Goal: Task Accomplishment & Management: Manage account settings

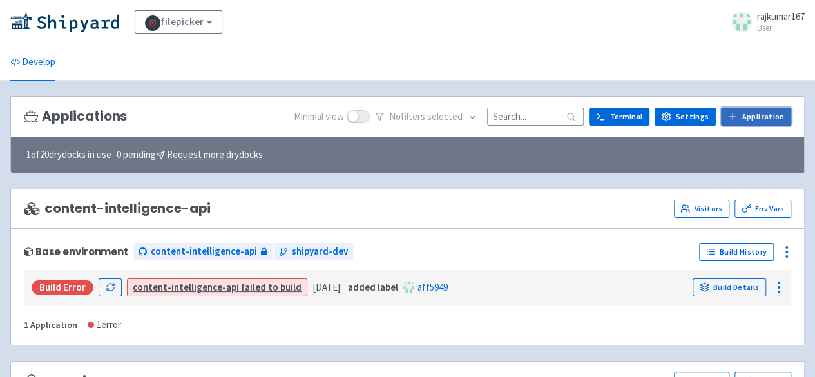
click at [738, 117] on icon at bounding box center [733, 116] width 10 height 10
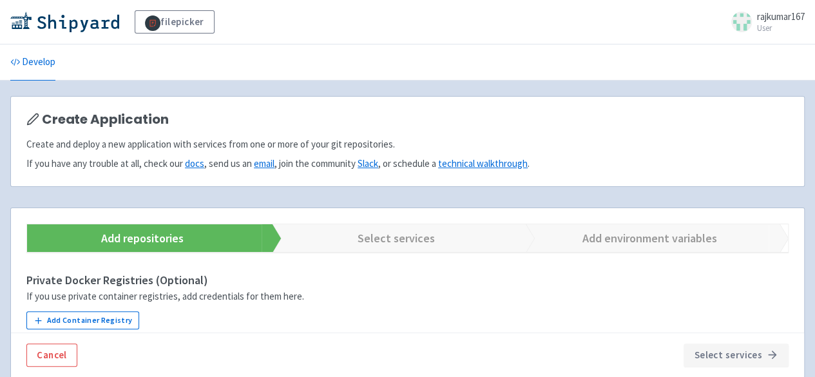
scroll to position [241, 0]
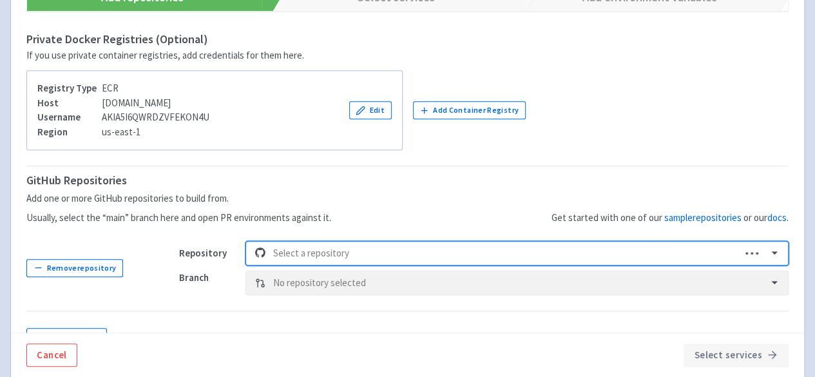
click at [290, 242] on div "Select is focused ,type to refine list, press Down to open the menu, Select a r…" at bounding box center [517, 253] width 543 height 24
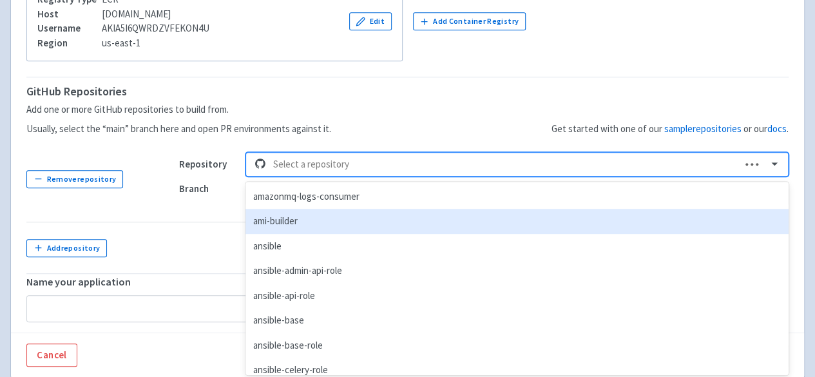
click at [286, 221] on div "ami-builder" at bounding box center [517, 221] width 543 height 25
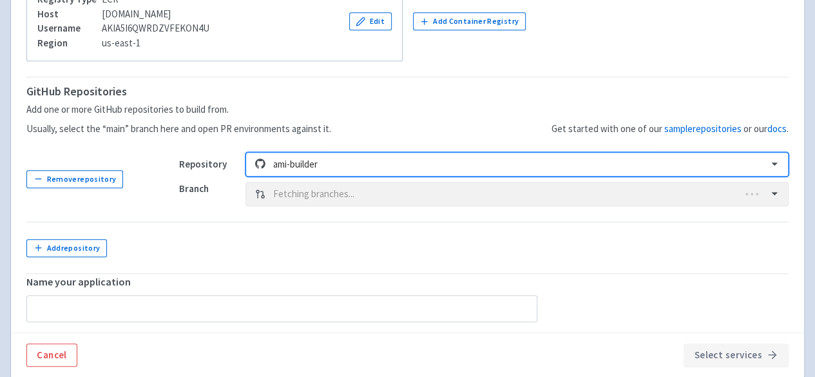
click at [327, 190] on div "Branch Fetching branches..." at bounding box center [484, 194] width 610 height 24
type input "ami-builder"
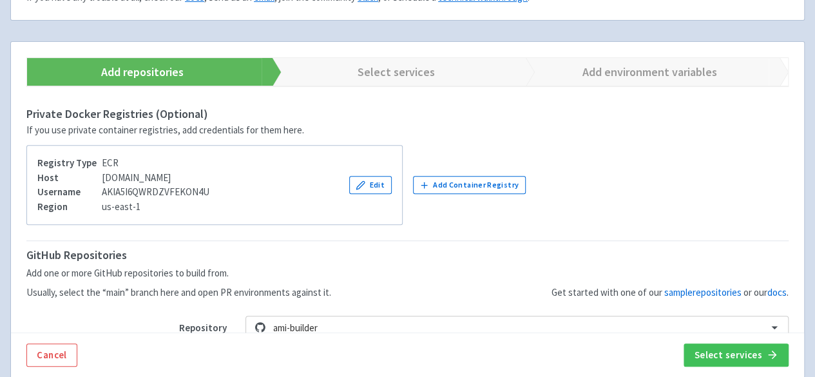
scroll to position [137, 0]
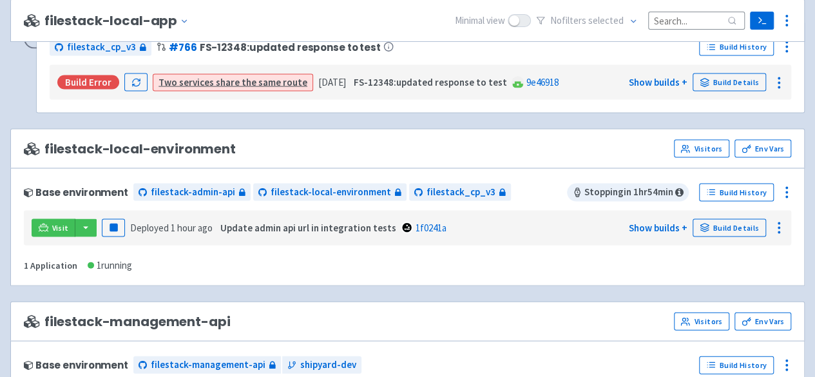
scroll to position [1289, 0]
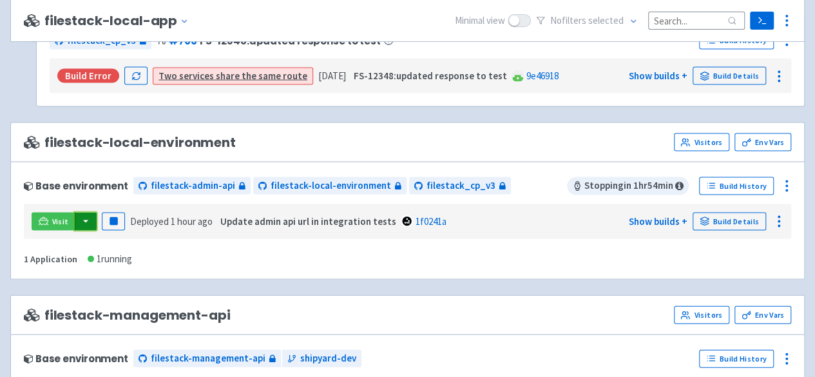
click at [84, 213] on button "button" at bounding box center [86, 222] width 22 height 18
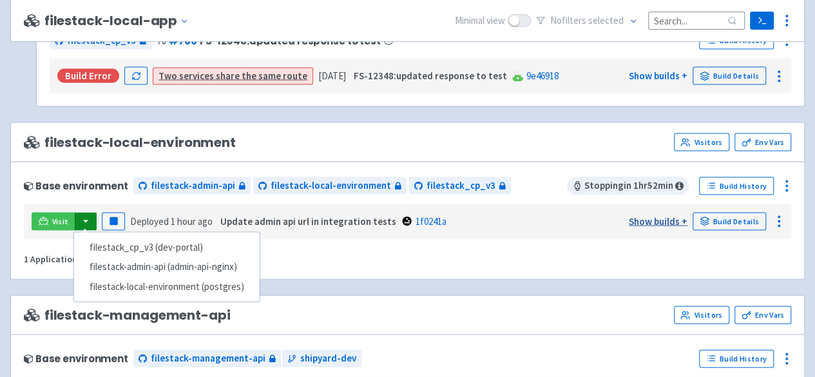
click at [664, 215] on link "Show builds +" at bounding box center [658, 221] width 59 height 12
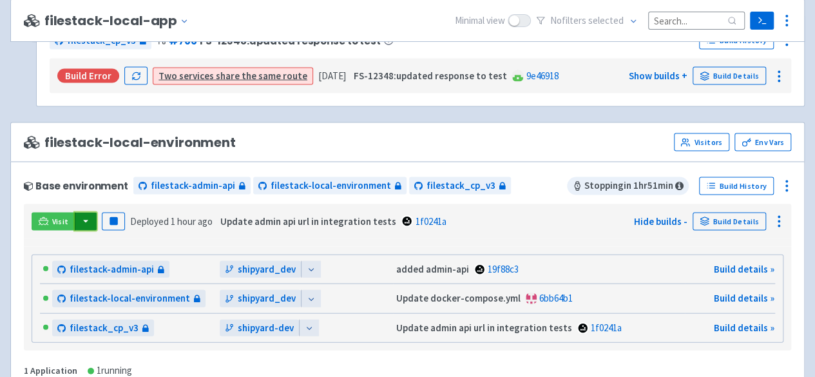
click at [82, 213] on button "button" at bounding box center [86, 222] width 22 height 18
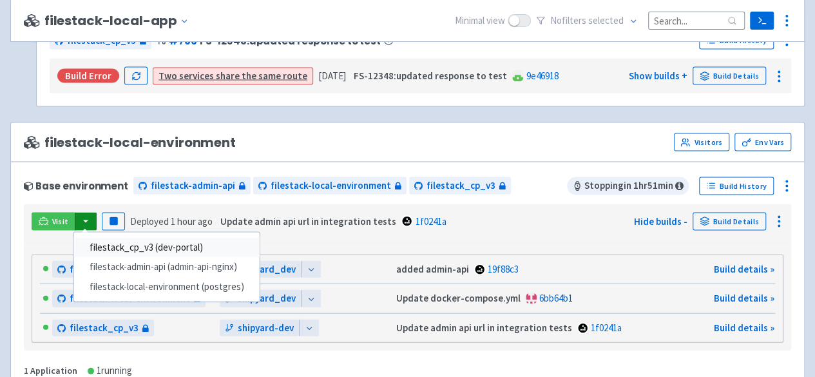
click at [166, 239] on link "filestack_cp_v3 (dev-portal)" at bounding box center [167, 248] width 186 height 20
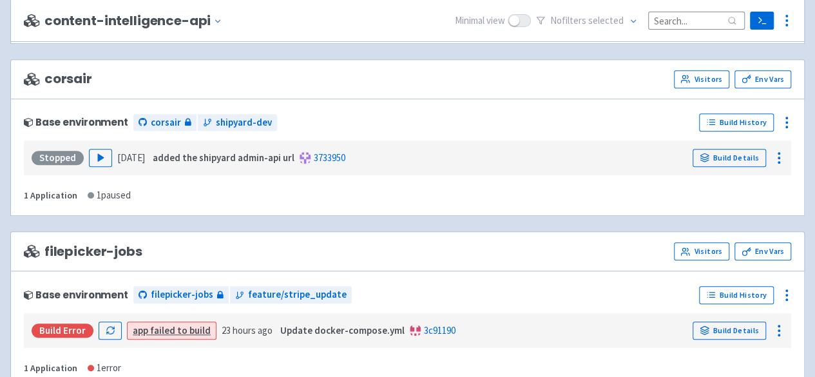
scroll to position [0, 0]
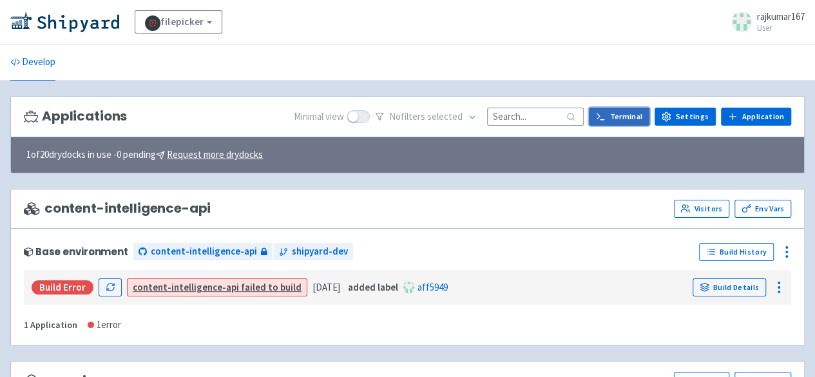
click at [628, 111] on link "Terminal" at bounding box center [619, 117] width 61 height 18
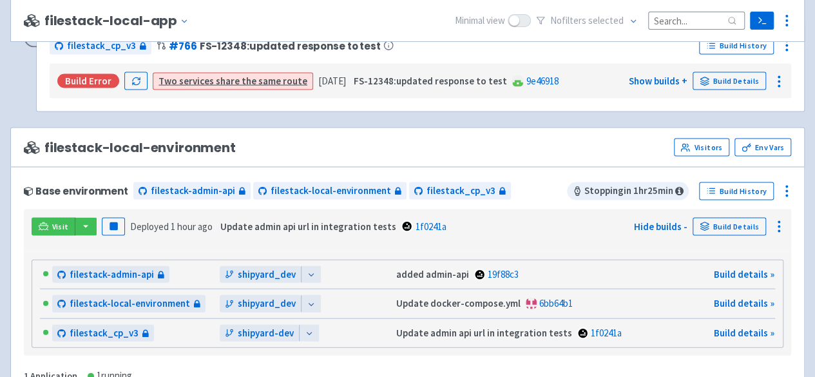
scroll to position [1289, 0]
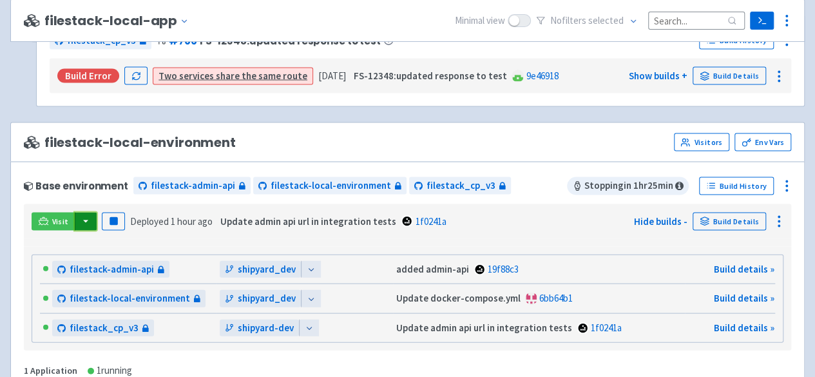
click at [86, 213] on button "button" at bounding box center [86, 222] width 22 height 18
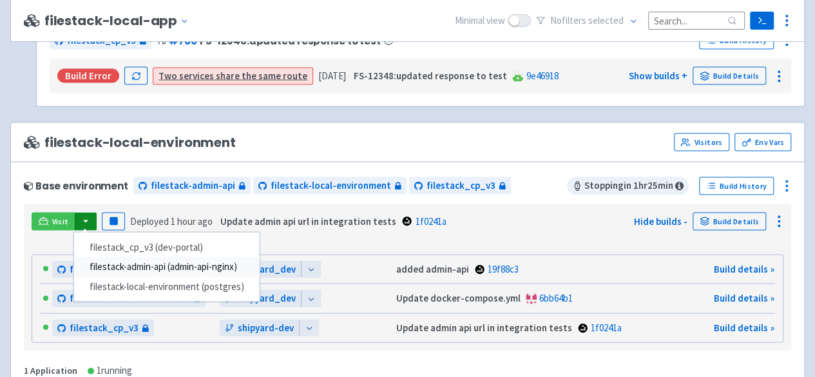
click at [153, 260] on link "filestack-admin-api (admin-api-nginx)" at bounding box center [167, 267] width 186 height 20
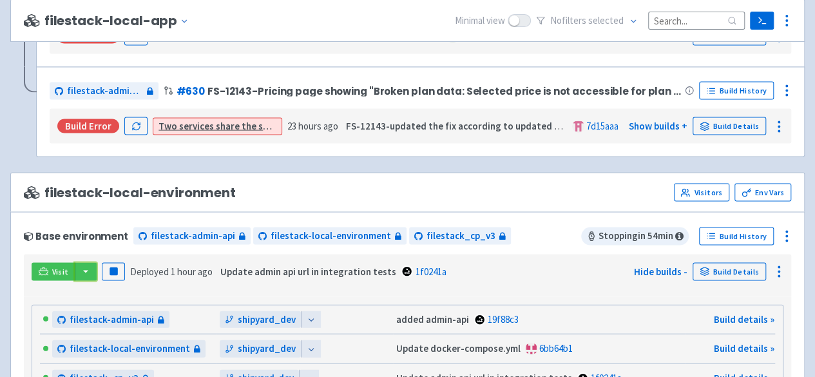
scroll to position [1303, 0]
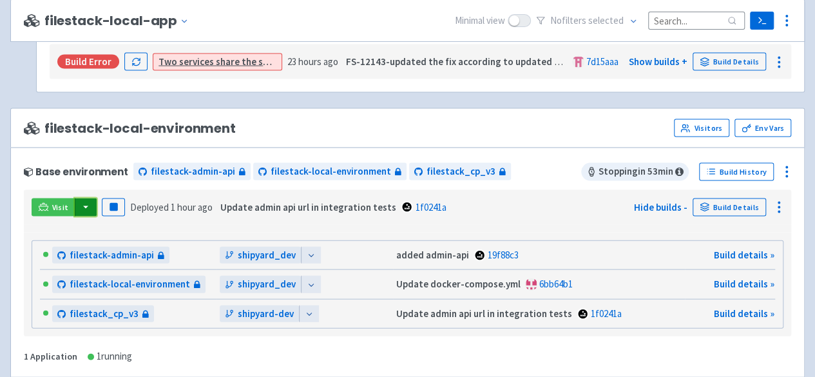
click at [88, 200] on button "button" at bounding box center [86, 207] width 22 height 18
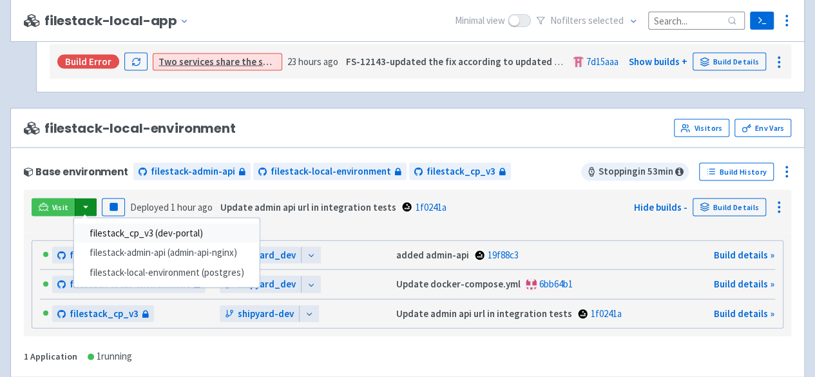
click at [157, 224] on link "filestack_cp_v3 (dev-portal)" at bounding box center [167, 234] width 186 height 20
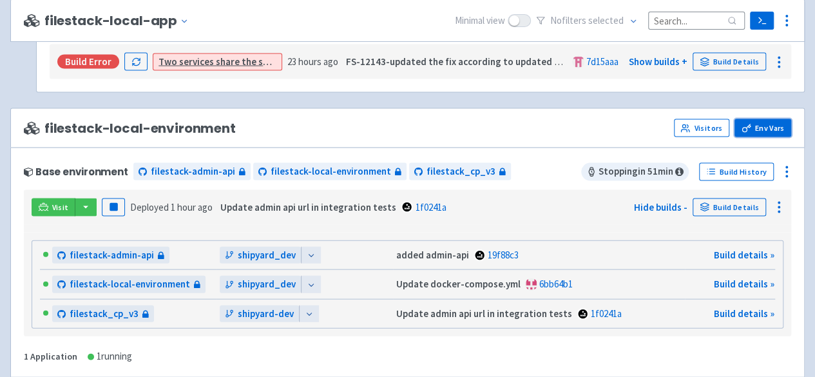
click at [760, 122] on link "Env Vars" at bounding box center [763, 128] width 57 height 18
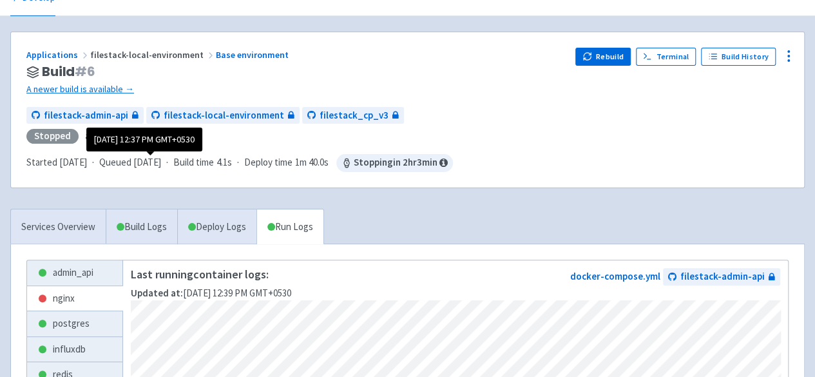
scroll to position [64, 0]
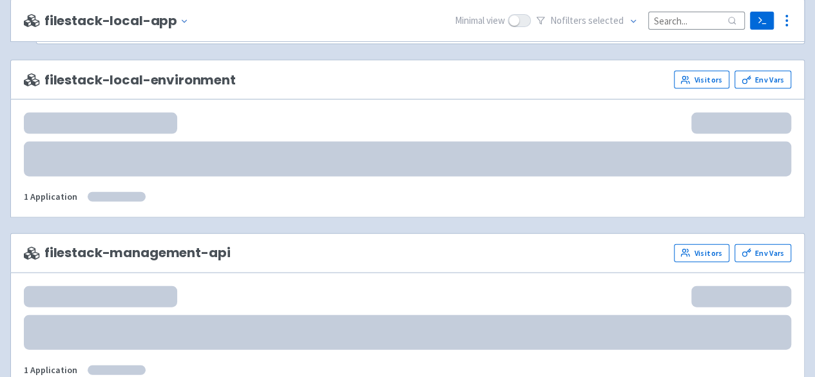
scroll to position [1351, 0]
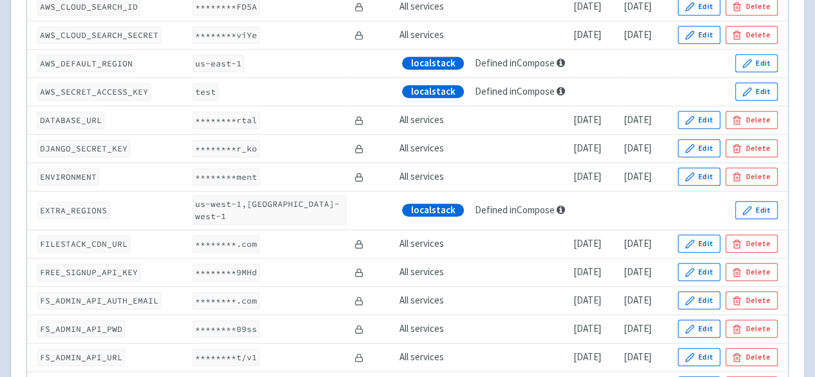
scroll to position [451, 0]
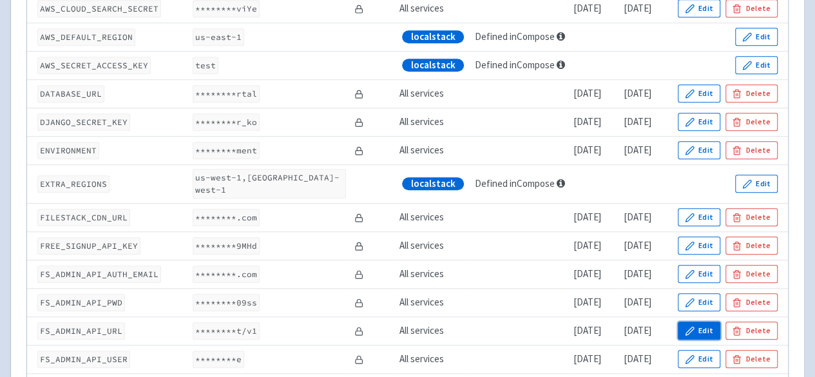
click at [708, 322] on button "Edit" at bounding box center [699, 331] width 43 height 18
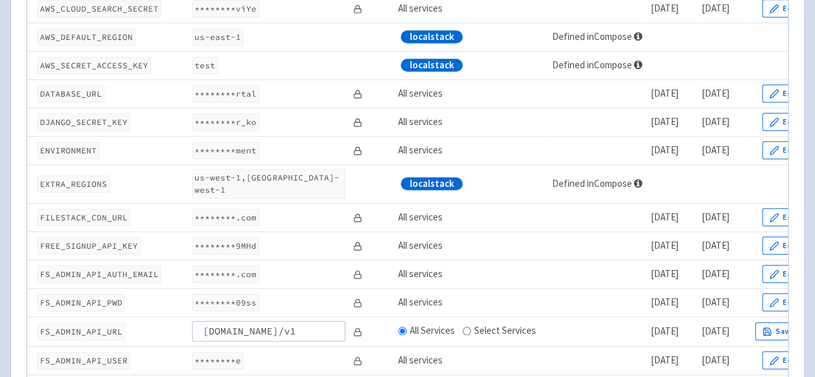
scroll to position [0, 0]
type input "admin-api-nginx-filestack-local-envi.dev.filepicker.shipyard.host/v1"
click at [775, 322] on button "Save" at bounding box center [777, 331] width 45 height 18
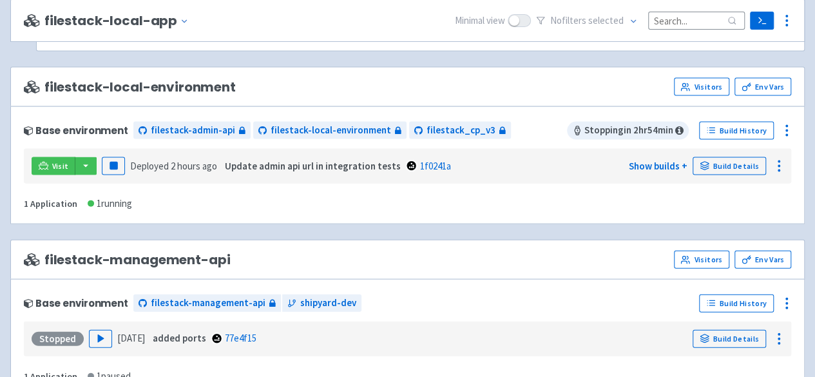
scroll to position [1339, 0]
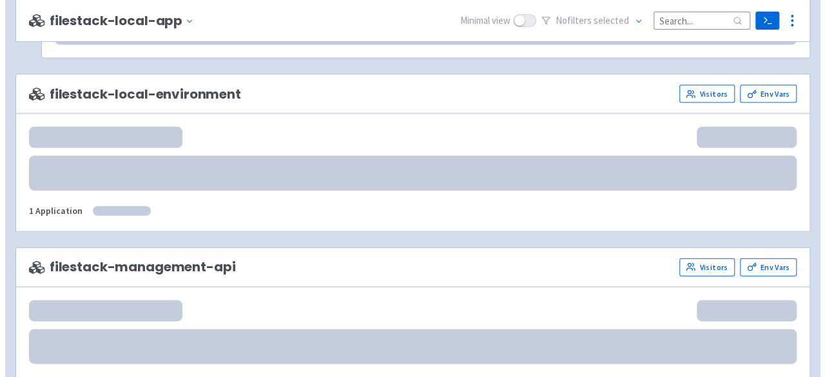
scroll to position [1338, 0]
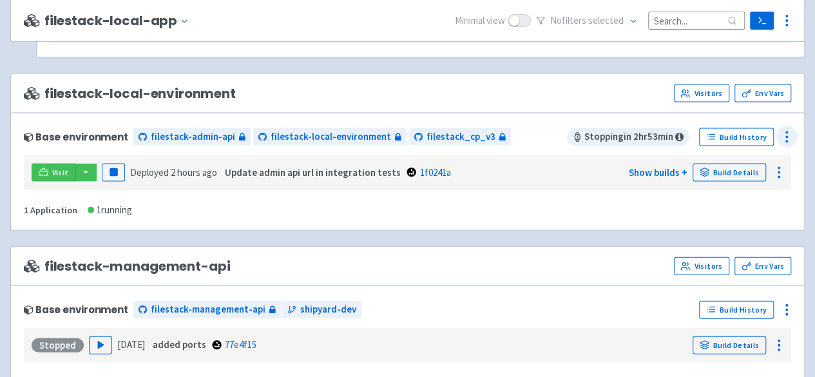
click at [788, 132] on icon at bounding box center [786, 137] width 15 height 15
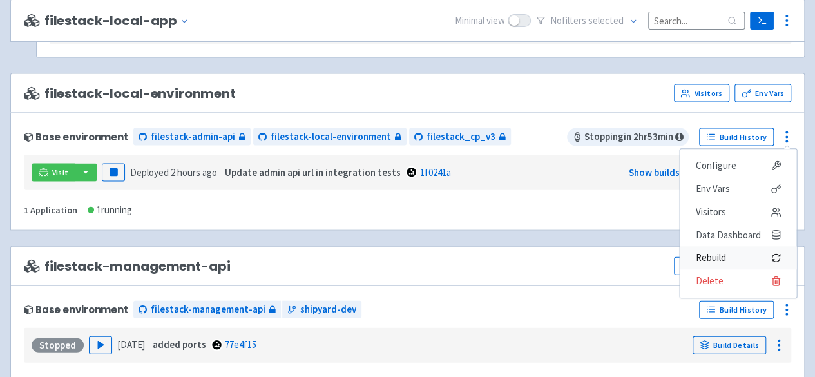
click at [717, 251] on span "Rebuild" at bounding box center [710, 258] width 30 height 18
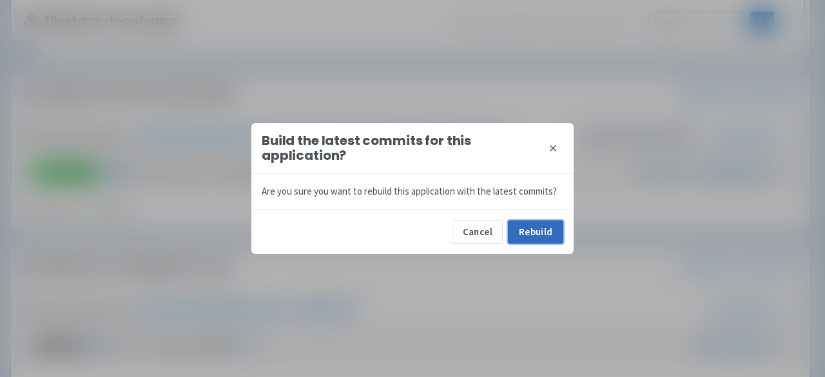
click at [527, 227] on button "Rebuild" at bounding box center [535, 231] width 55 height 23
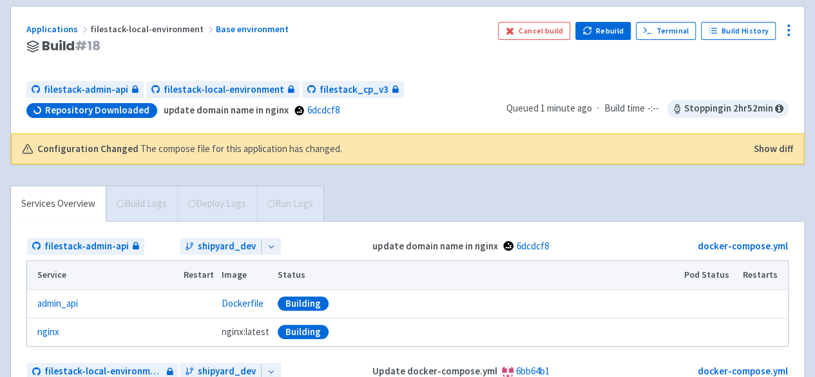
scroll to position [66, 0]
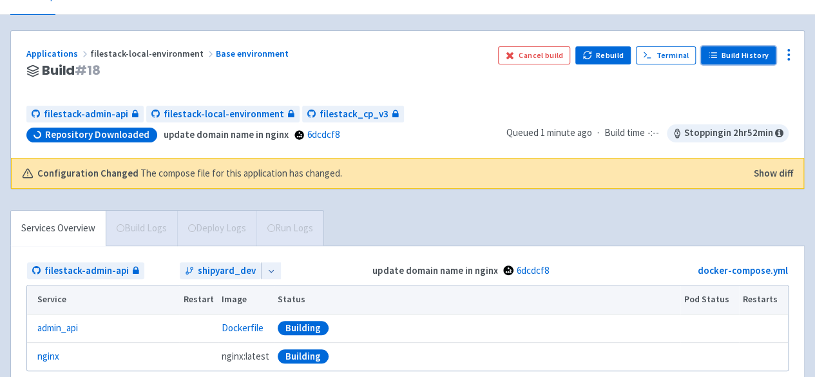
click at [748, 59] on link "Build History" at bounding box center [738, 55] width 75 height 18
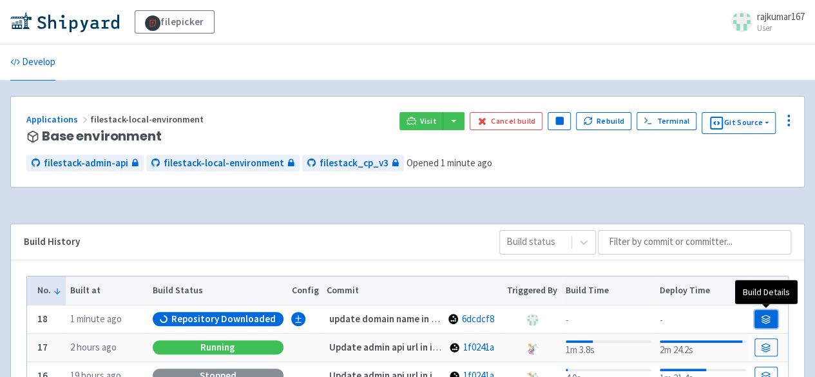
click at [759, 315] on link at bounding box center [766, 319] width 23 height 18
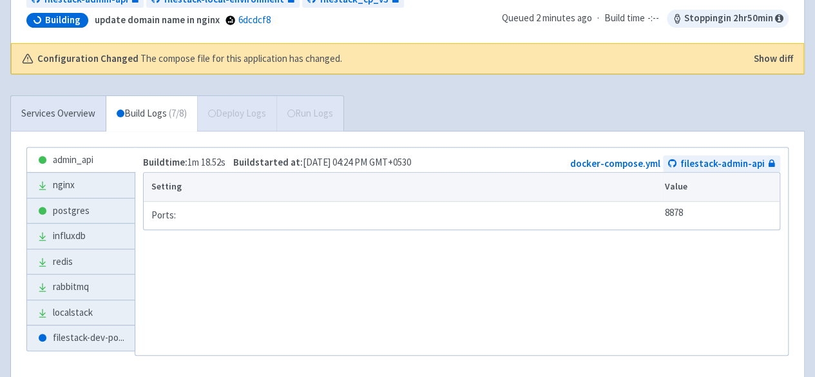
scroll to position [193, 0]
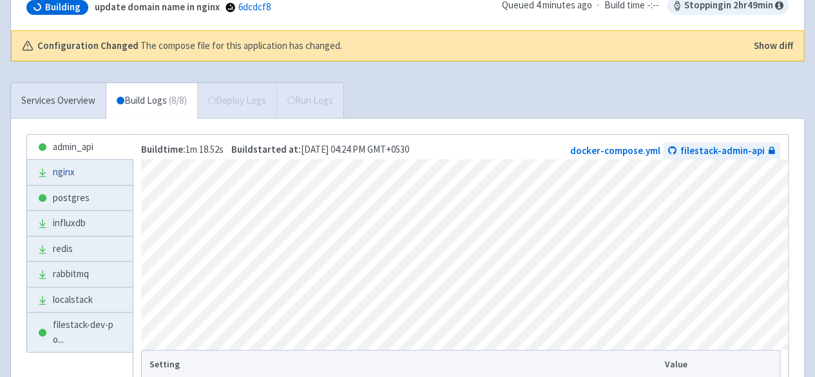
click at [78, 172] on link "nginx" at bounding box center [80, 172] width 106 height 25
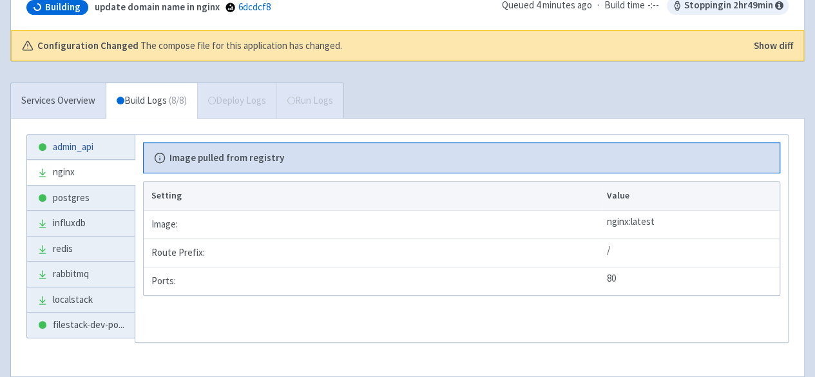
click at [82, 142] on link "admin_api" at bounding box center [81, 147] width 108 height 25
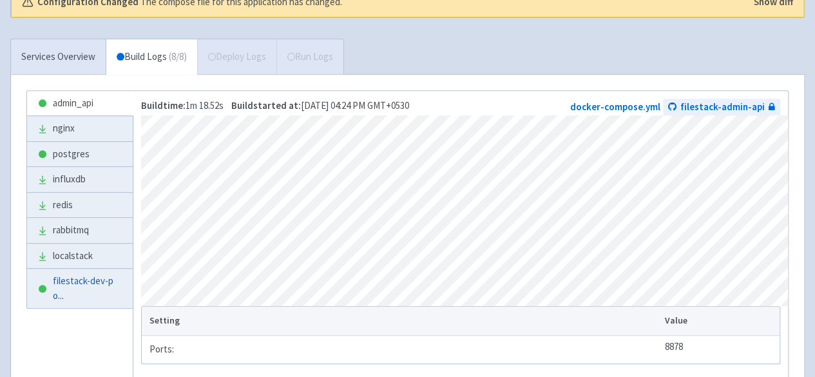
scroll to position [258, 0]
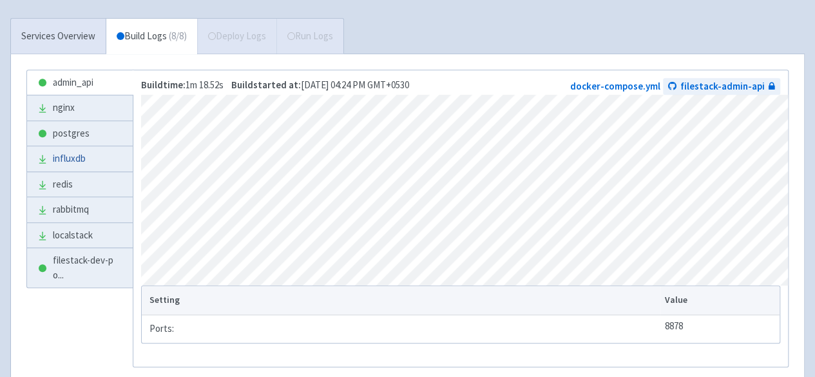
click at [70, 159] on link "influxdb" at bounding box center [80, 158] width 106 height 25
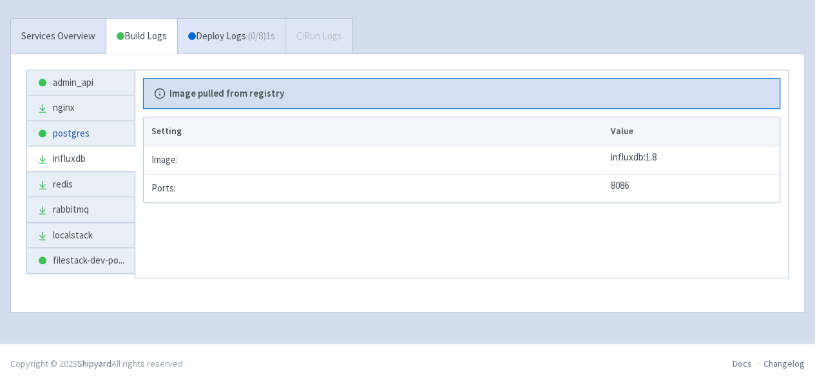
click at [68, 130] on link "postgres" at bounding box center [81, 133] width 108 height 25
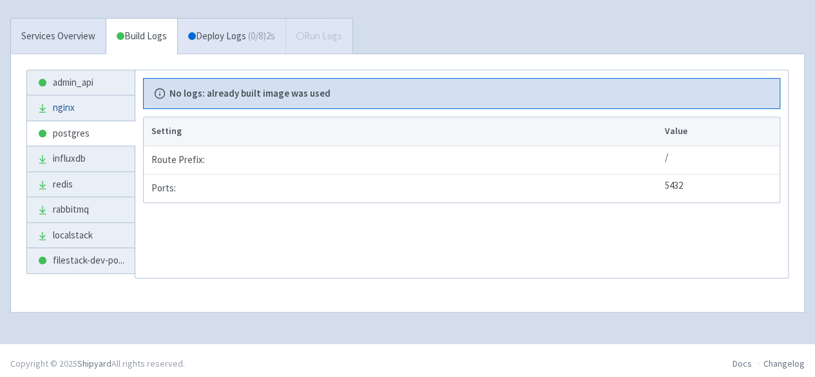
click at [78, 111] on link "nginx" at bounding box center [81, 107] width 108 height 25
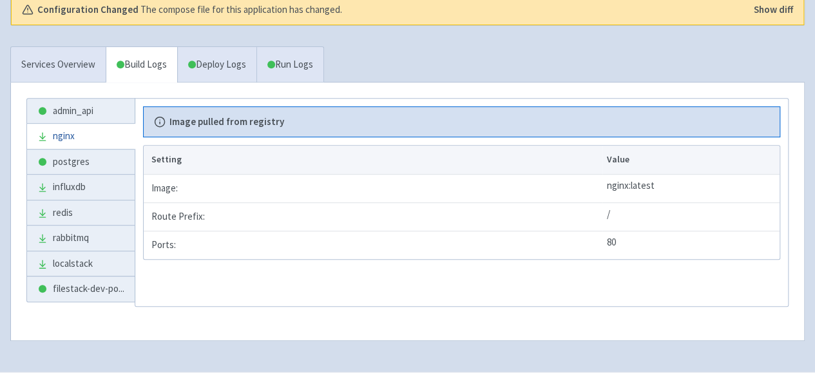
scroll to position [286, 0]
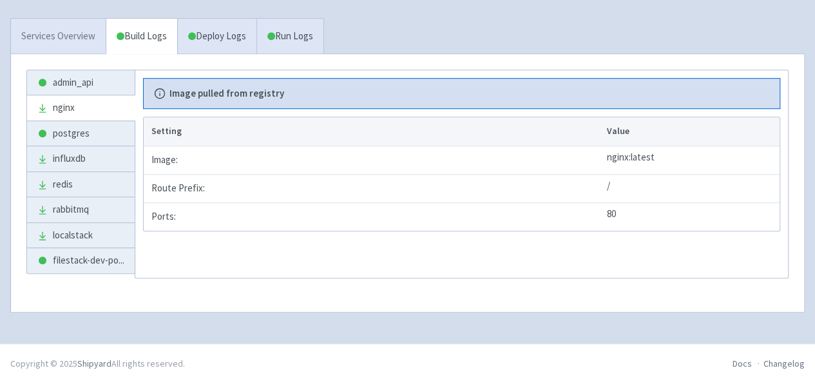
click at [65, 41] on link "Services Overview" at bounding box center [58, 36] width 95 height 35
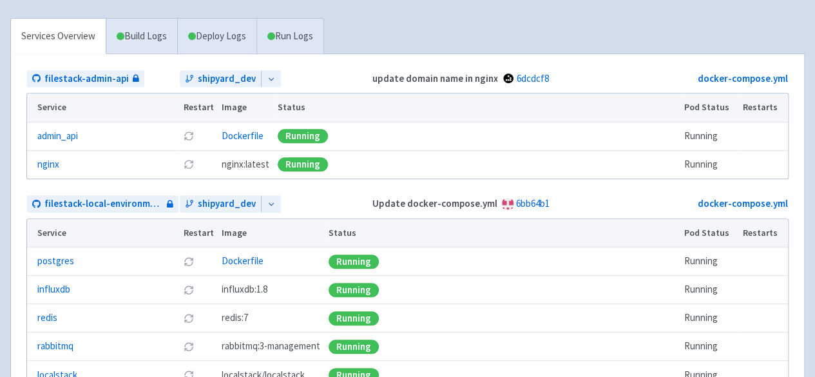
scroll to position [93, 0]
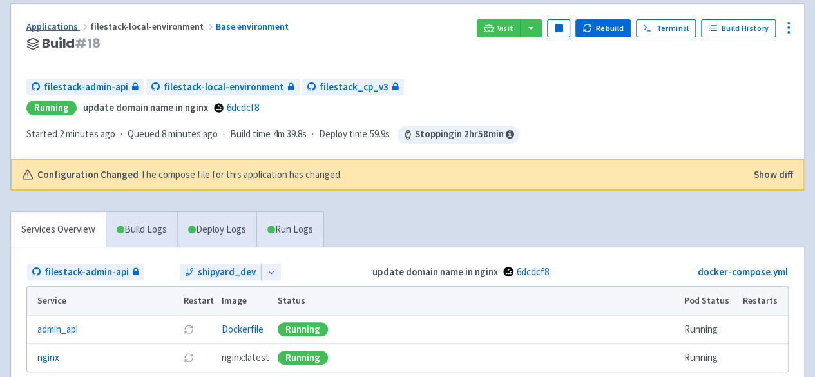
click at [50, 26] on link "Applications" at bounding box center [58, 27] width 64 height 12
click at [63, 26] on link "Applications" at bounding box center [58, 27] width 64 height 12
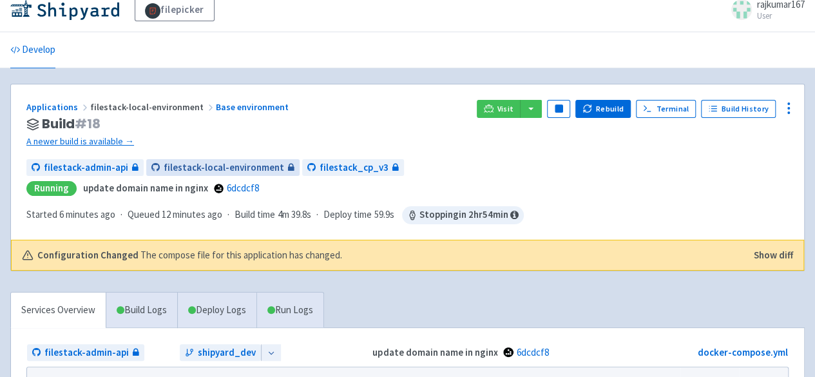
scroll to position [0, 0]
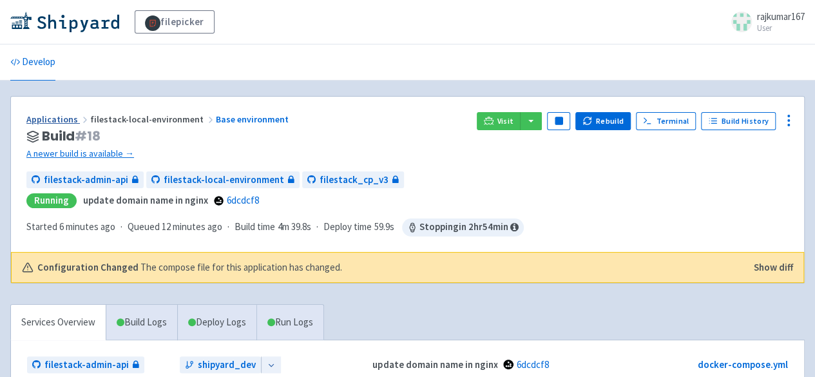
click at [63, 119] on link "Applications" at bounding box center [58, 119] width 64 height 12
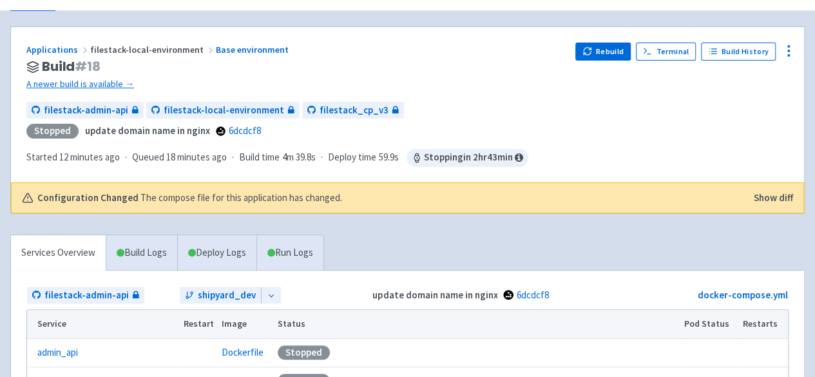
scroll to position [64, 0]
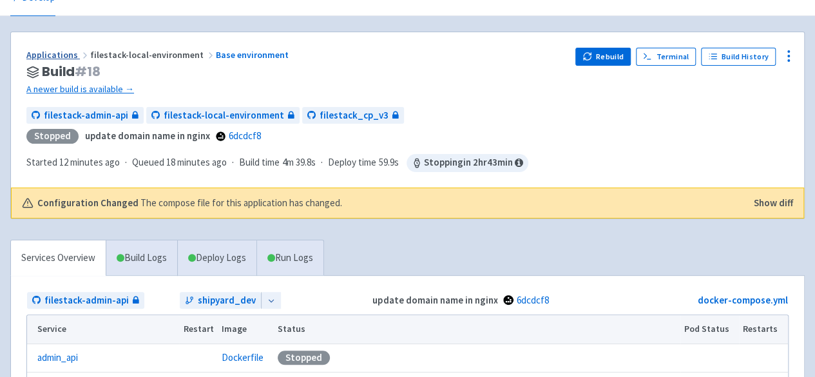
click at [59, 56] on link "Applications" at bounding box center [58, 55] width 64 height 12
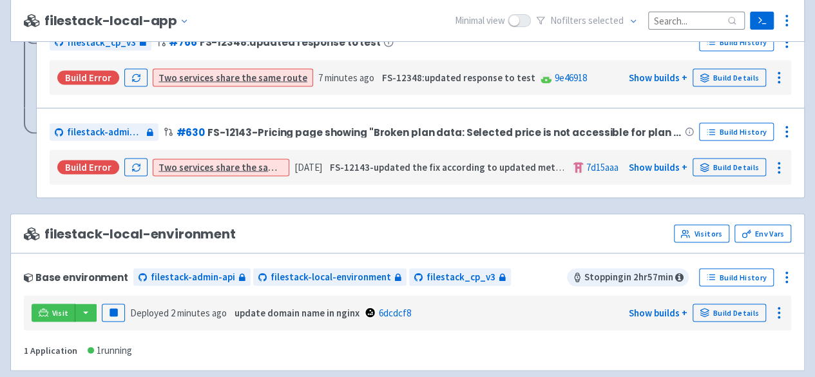
scroll to position [1224, 0]
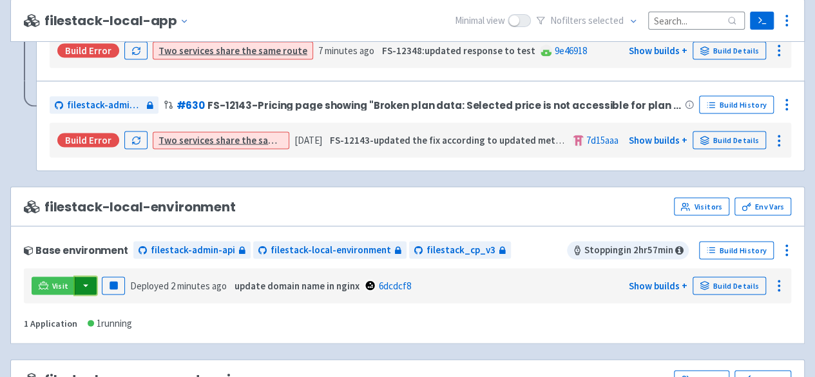
click at [87, 279] on button "button" at bounding box center [86, 286] width 22 height 18
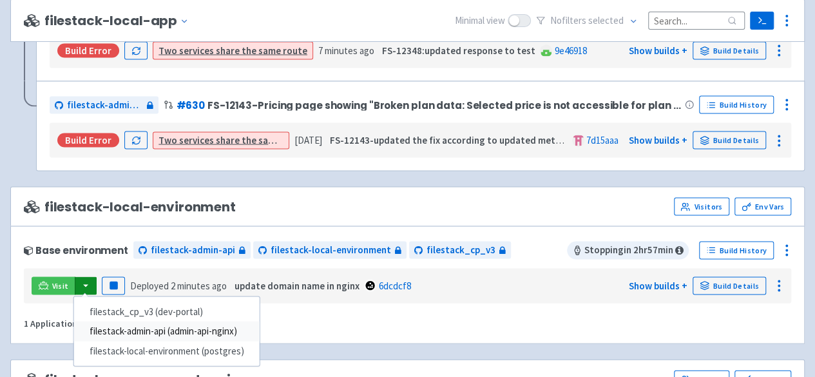
click at [187, 323] on link "filestack-admin-api (admin-api-nginx)" at bounding box center [167, 332] width 186 height 20
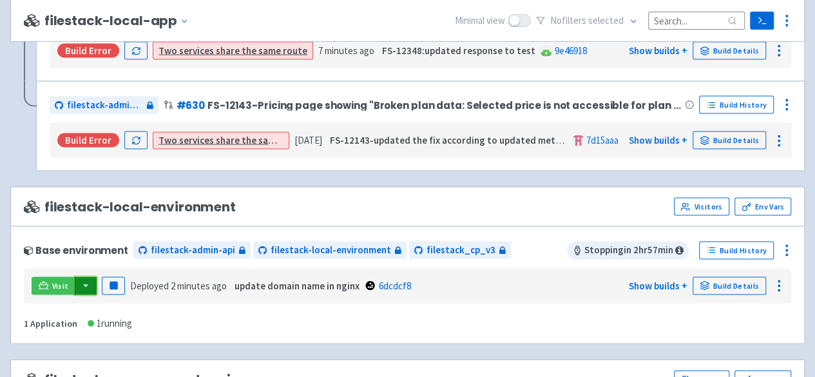
click at [88, 278] on button "button" at bounding box center [86, 286] width 22 height 18
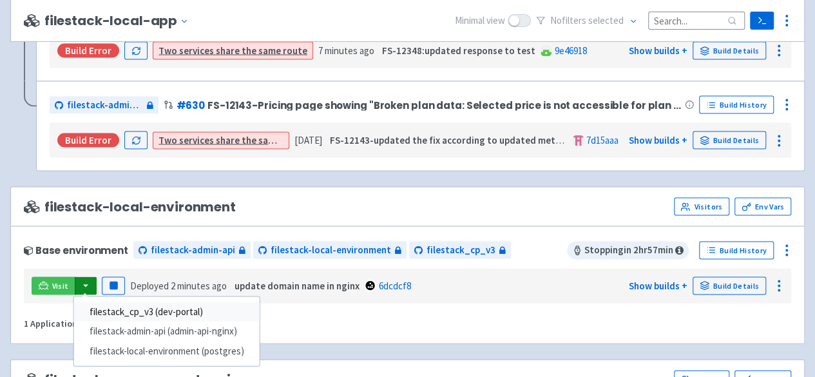
click at [183, 305] on link "filestack_cp_v3 (dev-portal)" at bounding box center [167, 312] width 186 height 20
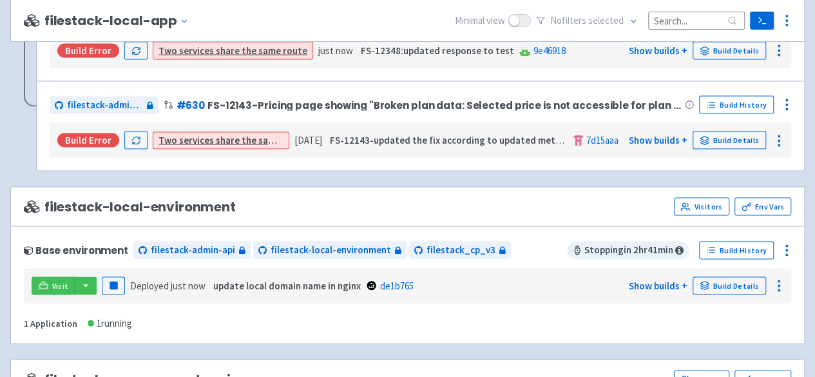
scroll to position [1045, 0]
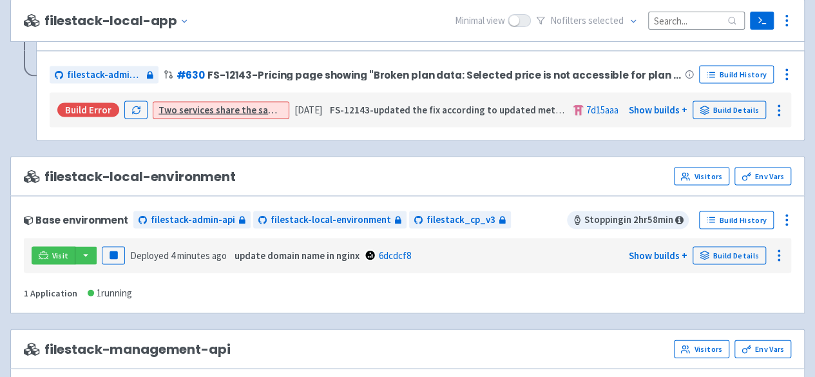
scroll to position [1264, 0]
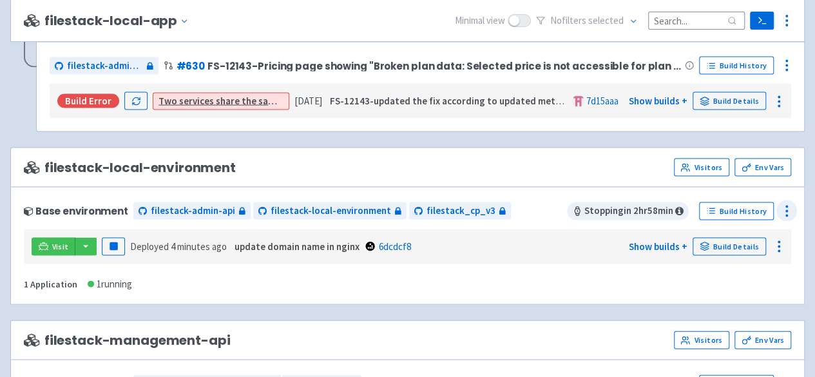
click at [784, 204] on icon at bounding box center [786, 211] width 15 height 15
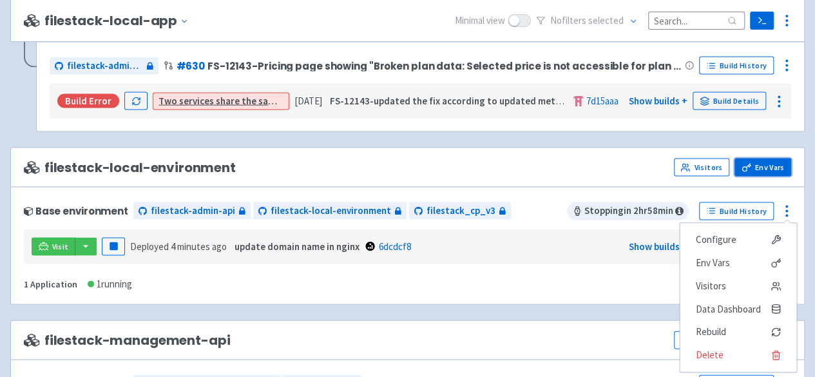
click at [768, 159] on link "Env Vars" at bounding box center [763, 168] width 57 height 18
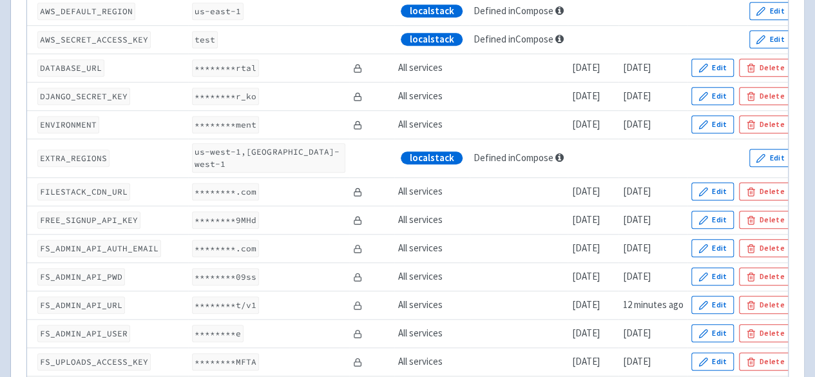
scroll to position [516, 0]
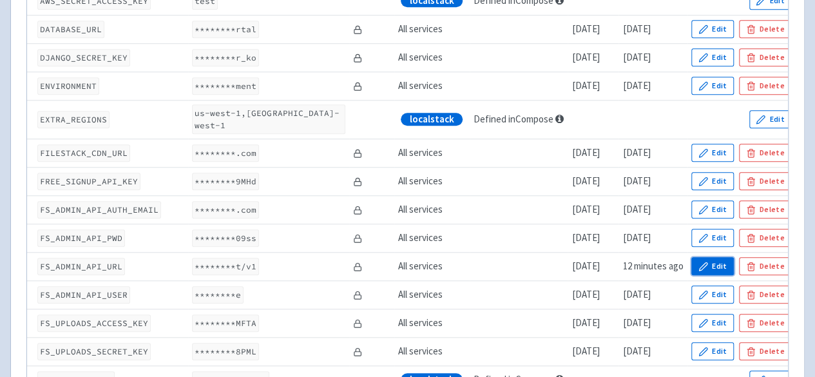
click at [711, 258] on button "Edit" at bounding box center [713, 266] width 43 height 18
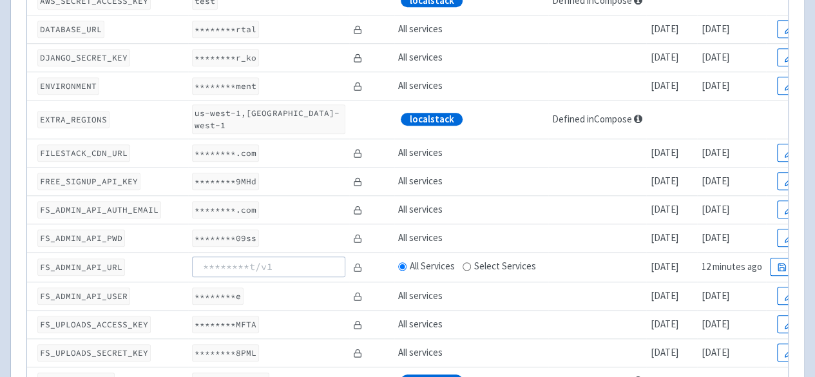
drag, startPoint x: 280, startPoint y: 255, endPoint x: 210, endPoint y: 255, distance: 69.6
click at [210, 256] on input at bounding box center [268, 266] width 153 height 21
drag, startPoint x: 201, startPoint y: 255, endPoint x: 237, endPoint y: 255, distance: 36.1
click at [237, 256] on input at bounding box center [268, 266] width 153 height 21
click at [201, 256] on input "admin-api.localhost/v1" at bounding box center [268, 266] width 153 height 21
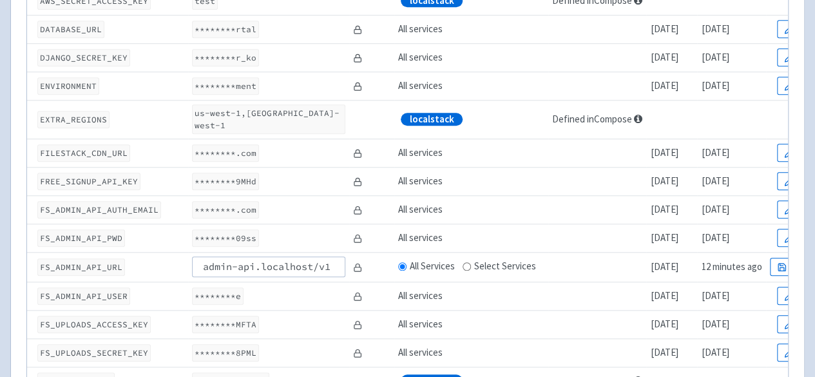
type input "admin-api.localhost/v1"
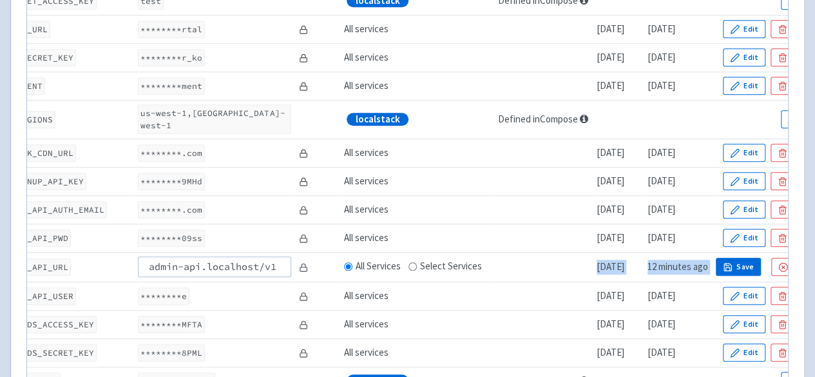
scroll to position [0, 88]
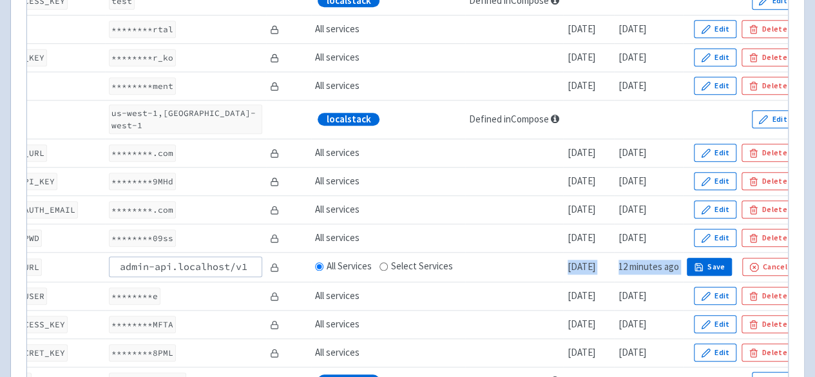
drag, startPoint x: 623, startPoint y: 257, endPoint x: 782, endPoint y: 253, distance: 159.9
click at [782, 253] on tr "FS_ADMIN_API_URL admin-api.localhost/v1 All Services Select Services 1 day ago …" at bounding box center [374, 267] width 860 height 30
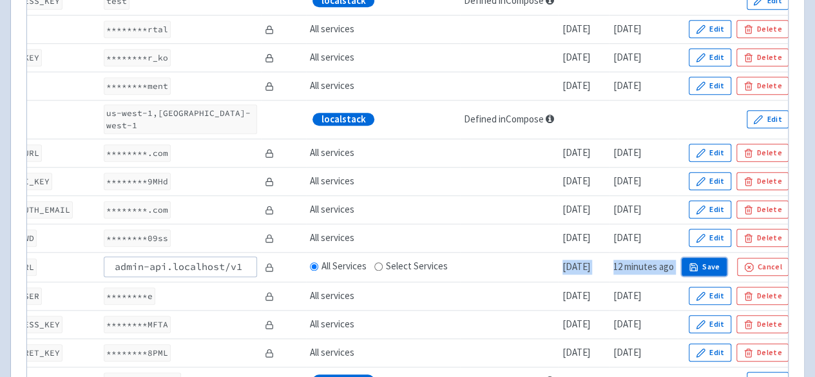
click at [712, 258] on button "Save" at bounding box center [704, 267] width 45 height 18
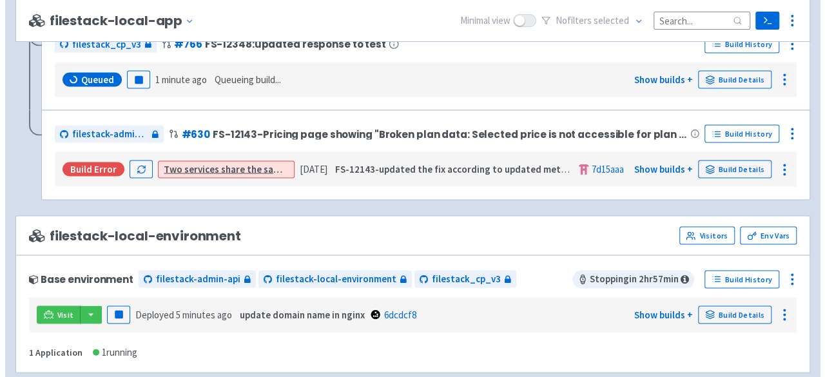
scroll to position [1224, 0]
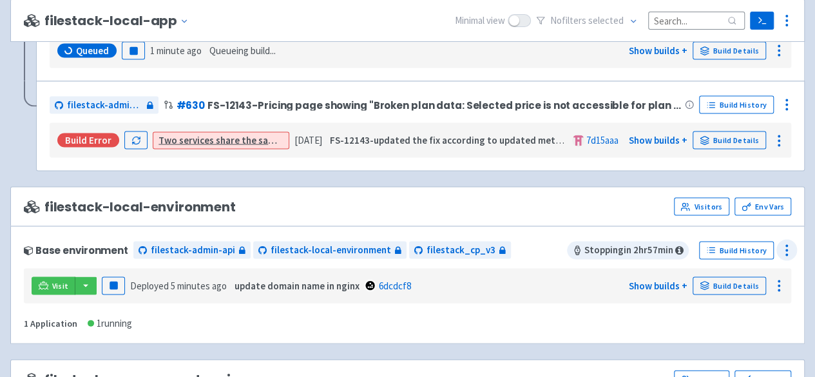
click at [787, 244] on icon at bounding box center [786, 250] width 15 height 15
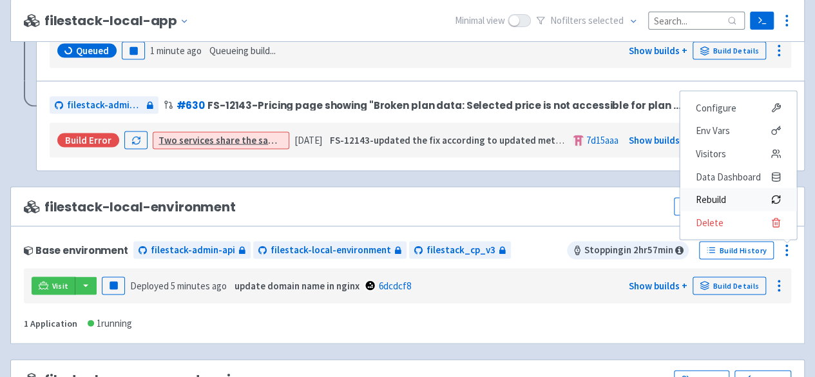
click at [722, 192] on span "Rebuild" at bounding box center [710, 200] width 30 height 18
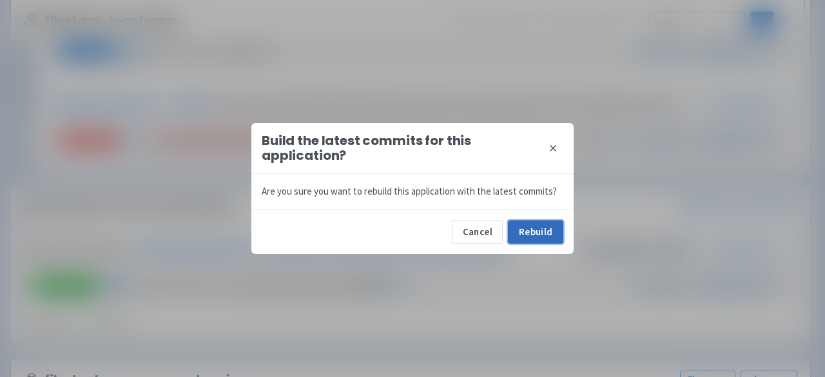
click at [531, 237] on button "Rebuild" at bounding box center [535, 231] width 55 height 23
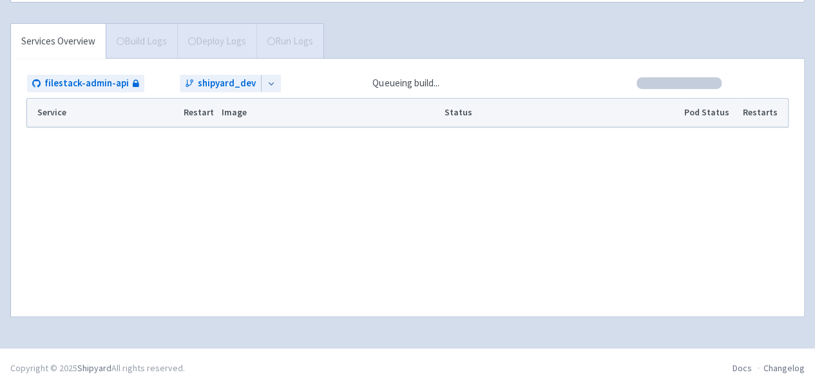
scroll to position [230, 0]
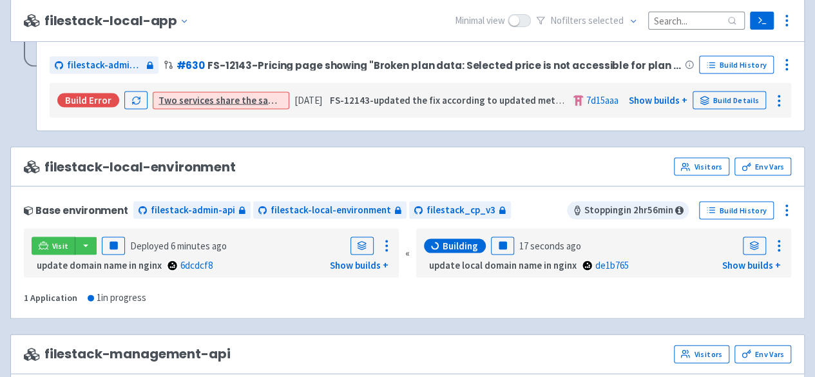
scroll to position [1289, 0]
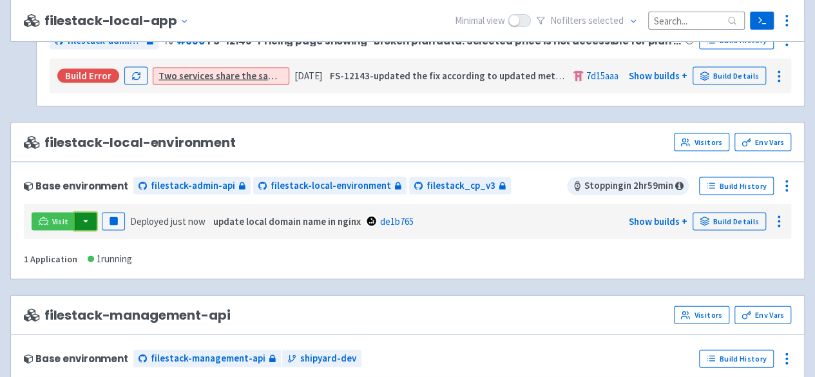
click at [81, 215] on button "button" at bounding box center [86, 222] width 22 height 18
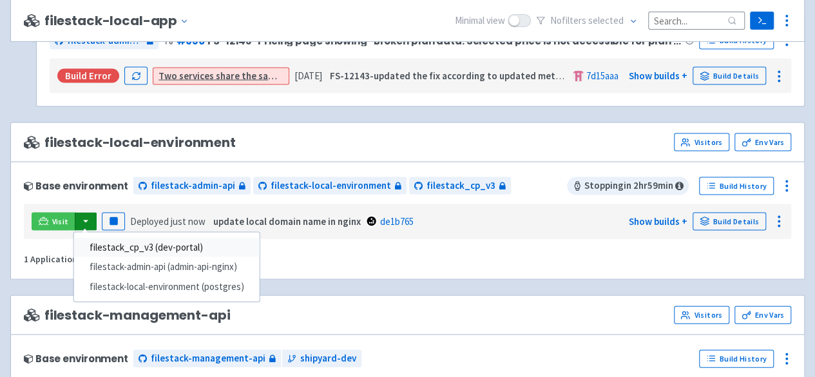
click at [182, 238] on link "filestack_cp_v3 (dev-portal)" at bounding box center [167, 248] width 186 height 20
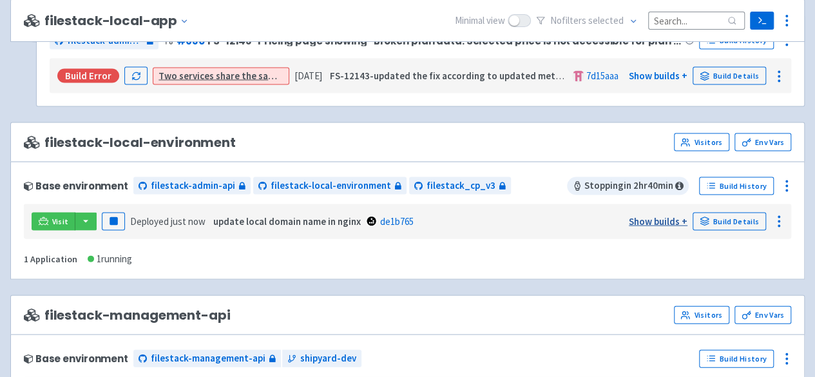
click at [655, 215] on link "Show builds +" at bounding box center [658, 221] width 59 height 12
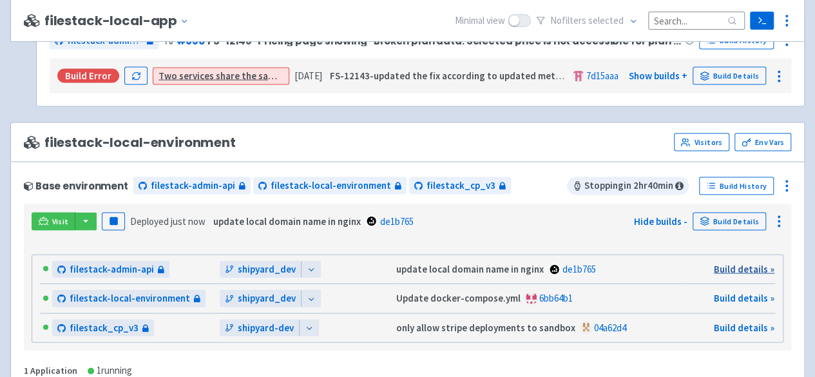
click at [750, 263] on link "Build details »" at bounding box center [744, 269] width 61 height 12
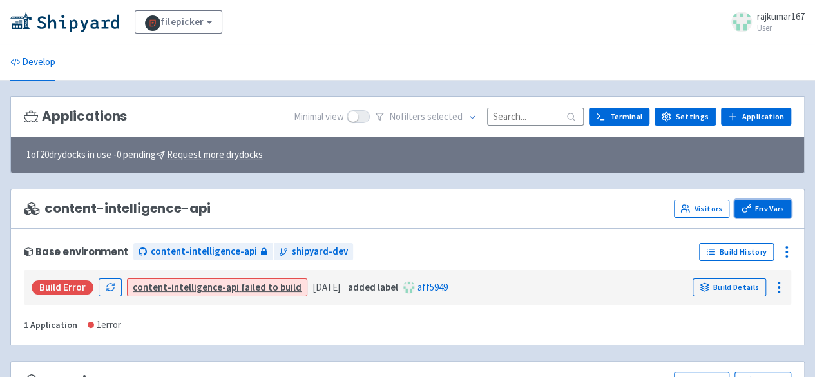
click at [755, 202] on link "Env Vars" at bounding box center [763, 209] width 57 height 18
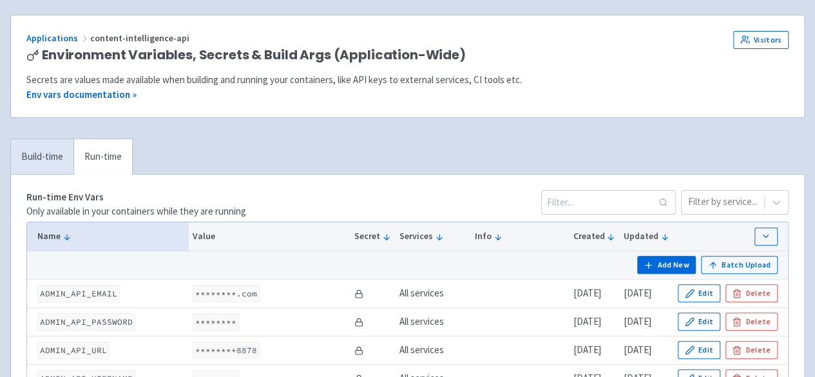
scroll to position [64, 0]
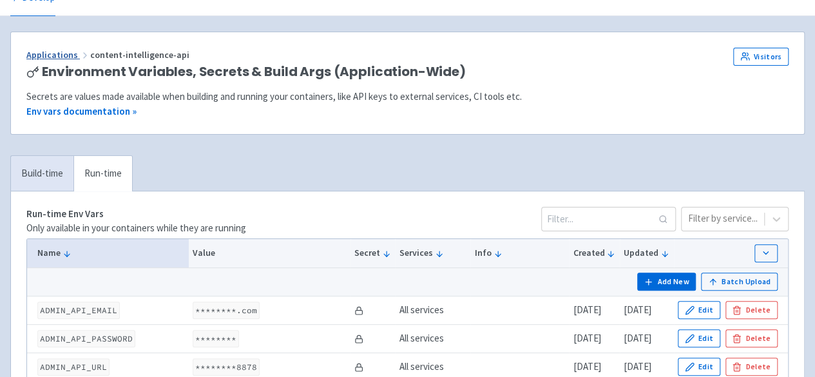
click at [59, 53] on link "Applications" at bounding box center [58, 55] width 64 height 12
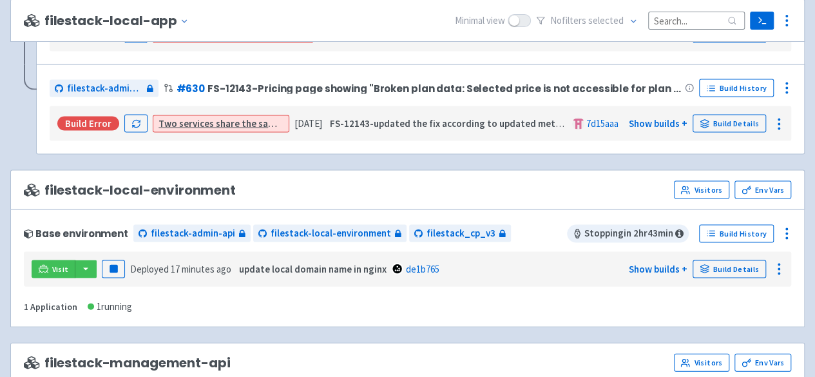
scroll to position [1288, 0]
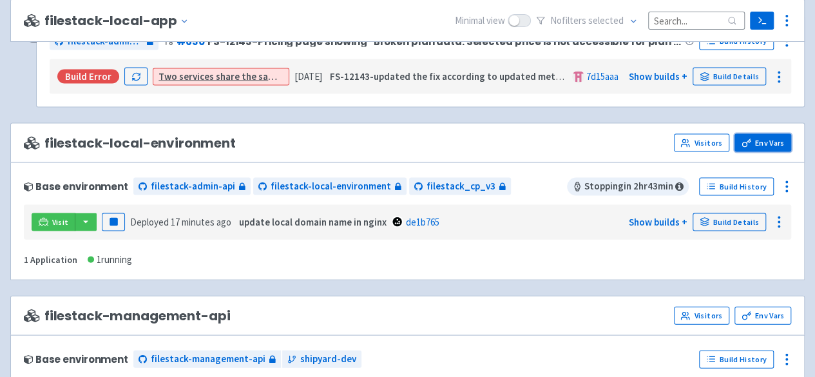
click at [766, 138] on link "Env Vars" at bounding box center [763, 143] width 57 height 18
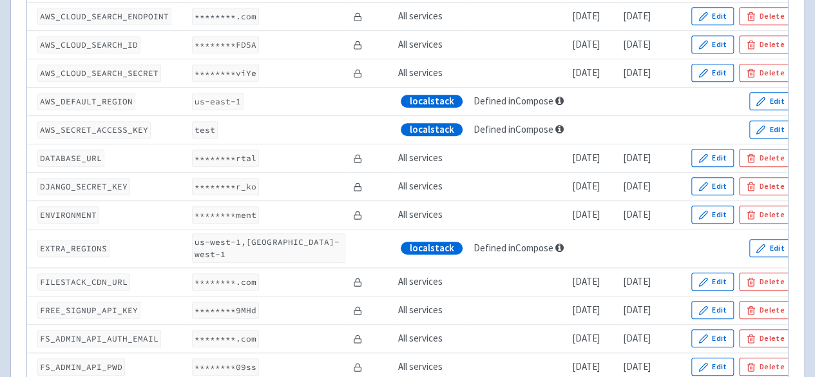
scroll to position [451, 0]
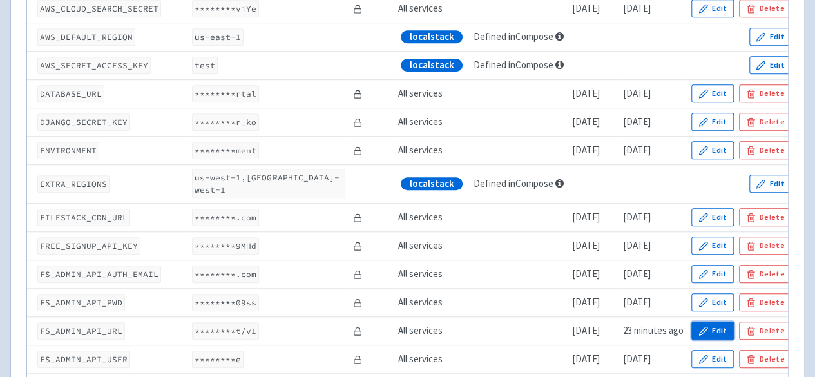
click at [722, 322] on button "Edit" at bounding box center [713, 331] width 43 height 18
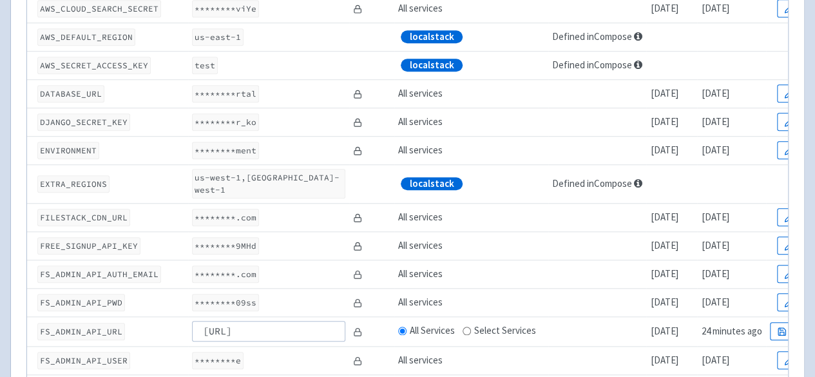
scroll to position [0, 0]
drag, startPoint x: 304, startPoint y: 319, endPoint x: 203, endPoint y: 319, distance: 101.2
click at [203, 321] on input "http://admin-api.localhost/v1" at bounding box center [268, 331] width 153 height 21
type input "http://admin-api.localhost/v1"
click at [783, 327] on icon "button" at bounding box center [782, 332] width 10 height 10
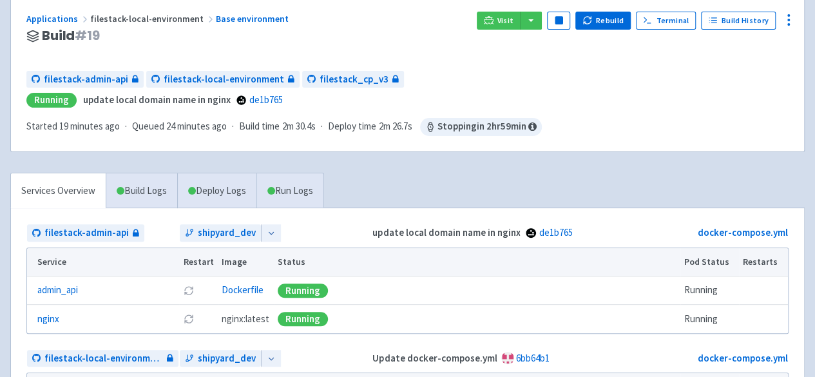
scroll to position [129, 0]
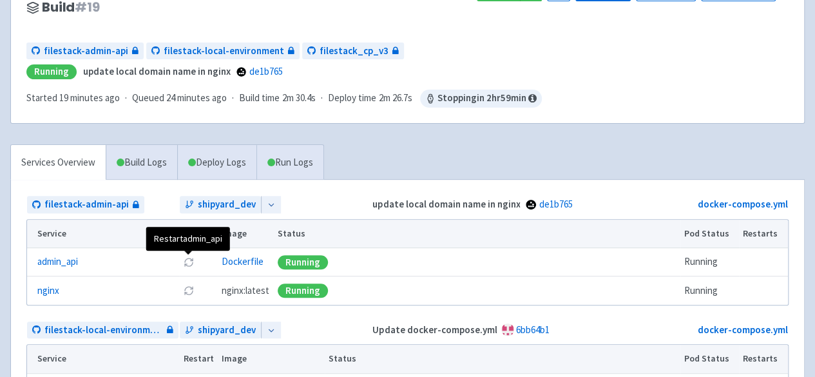
click at [187, 260] on icon at bounding box center [189, 262] width 10 height 10
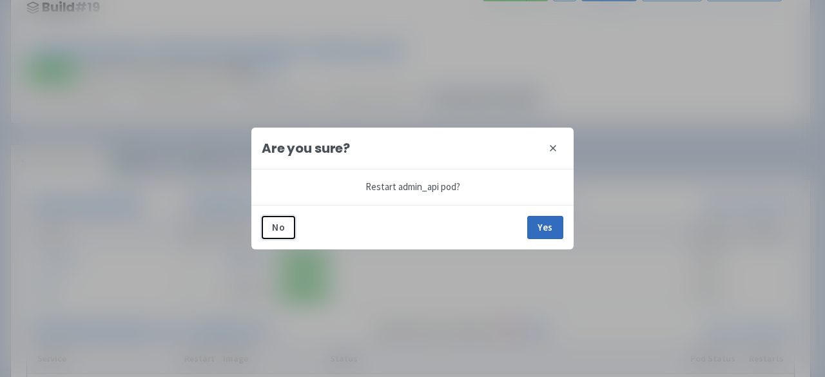
click at [545, 227] on button "Yes" at bounding box center [545, 227] width 36 height 23
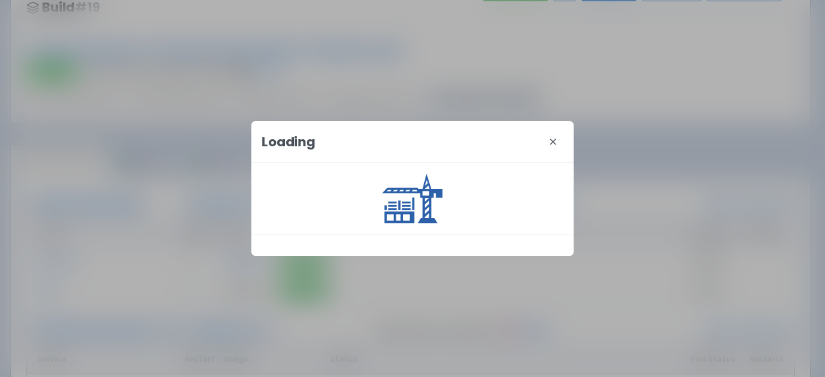
click at [552, 146] on icon at bounding box center [553, 142] width 10 height 10
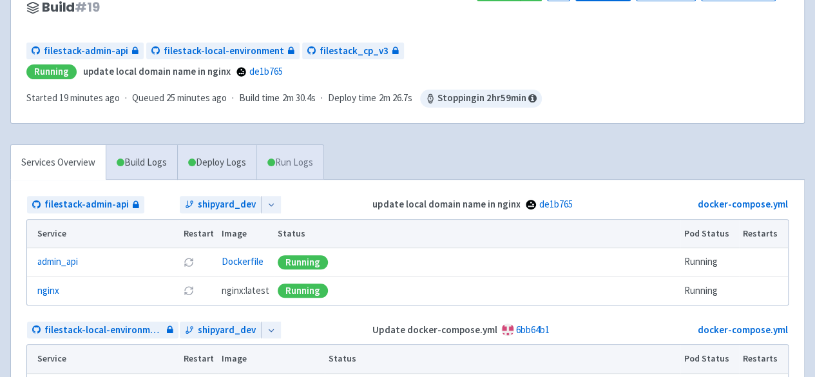
click at [305, 159] on link "Run Logs" at bounding box center [289, 162] width 67 height 35
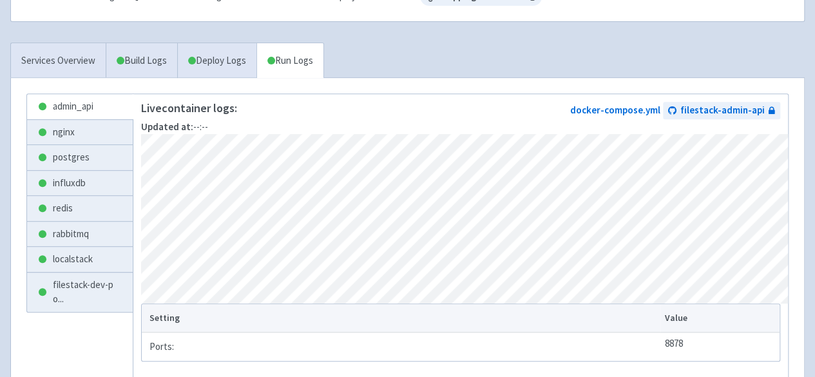
scroll to position [258, 0]
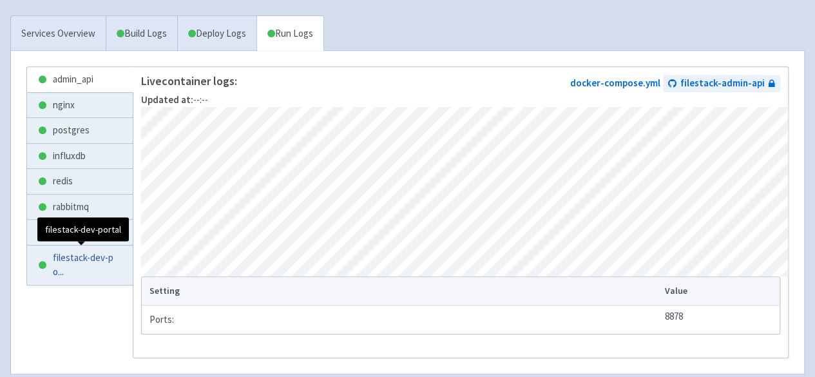
click at [89, 253] on span "filestack-dev-po ..." at bounding box center [88, 265] width 70 height 29
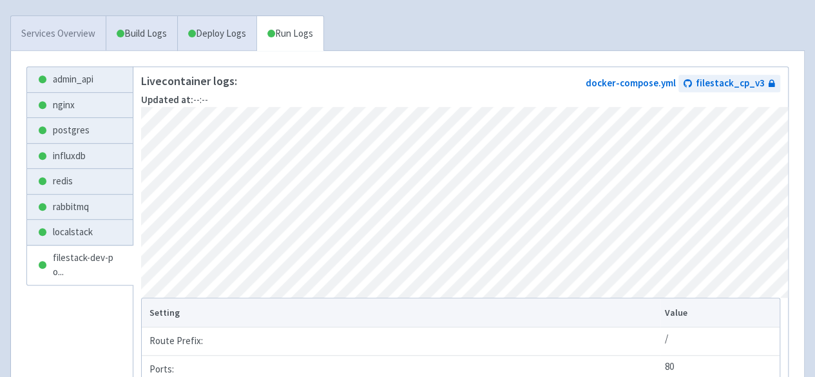
click at [65, 37] on link "Services Overview" at bounding box center [58, 33] width 95 height 35
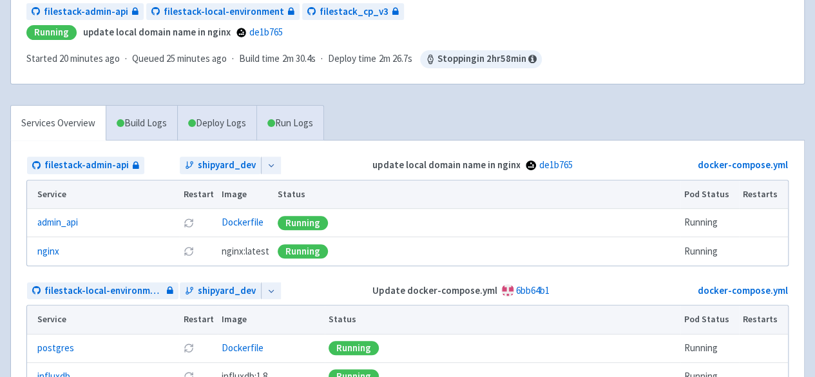
scroll to position [64, 0]
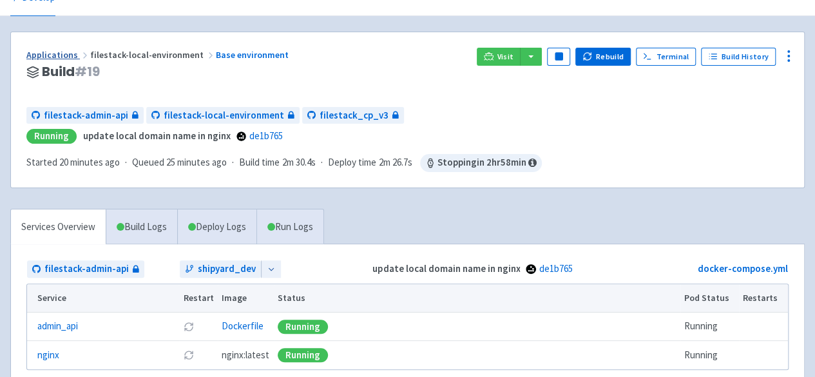
click at [70, 56] on link "Applications" at bounding box center [58, 55] width 64 height 12
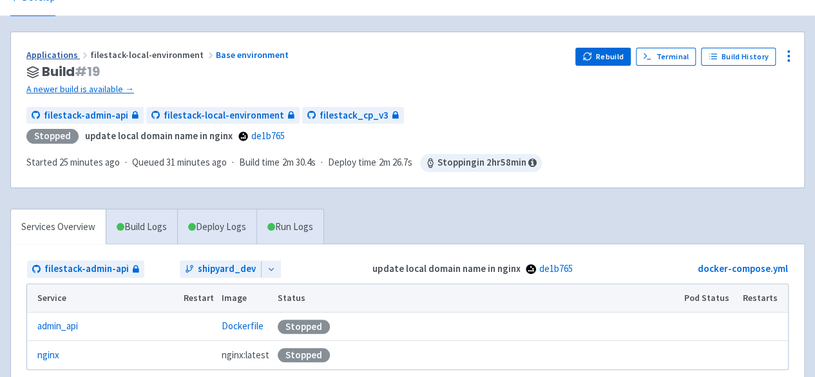
click at [72, 53] on link "Applications" at bounding box center [58, 55] width 64 height 12
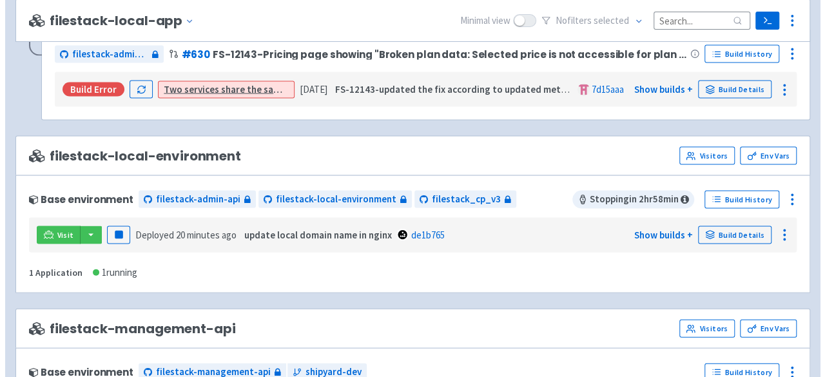
scroll to position [1288, 0]
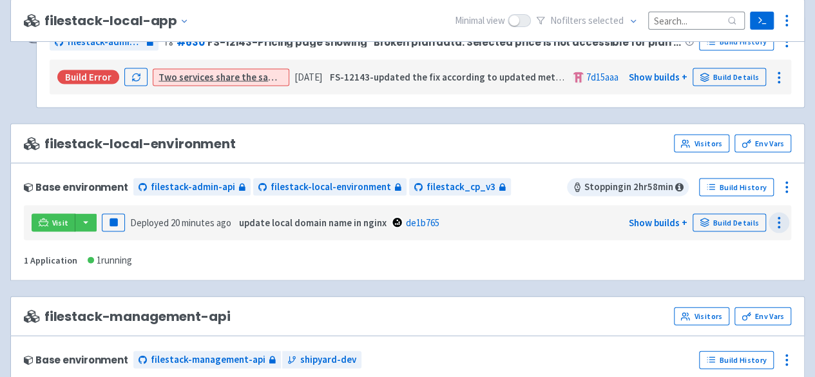
click at [776, 215] on icon at bounding box center [778, 222] width 15 height 15
click at [784, 182] on icon at bounding box center [786, 187] width 15 height 15
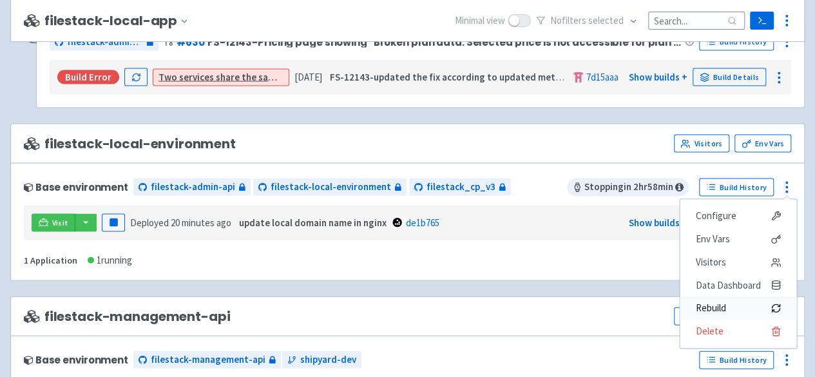
click at [724, 300] on span "Rebuild" at bounding box center [710, 309] width 30 height 18
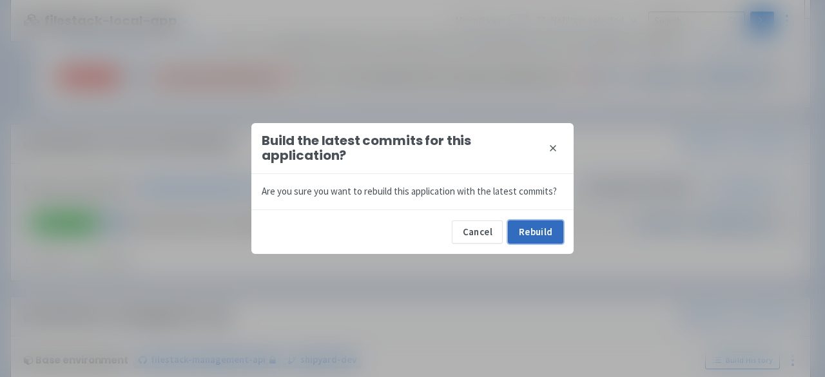
click at [554, 226] on button "Rebuild" at bounding box center [535, 231] width 55 height 23
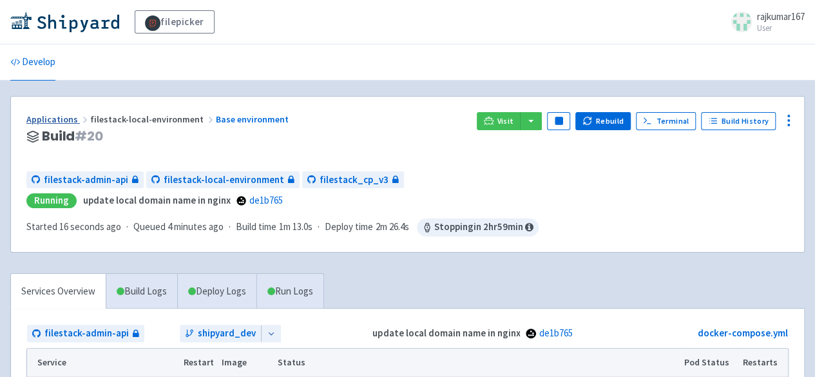
click at [58, 118] on link "Applications" at bounding box center [58, 119] width 64 height 12
click at [50, 120] on link "Applications" at bounding box center [58, 119] width 64 height 12
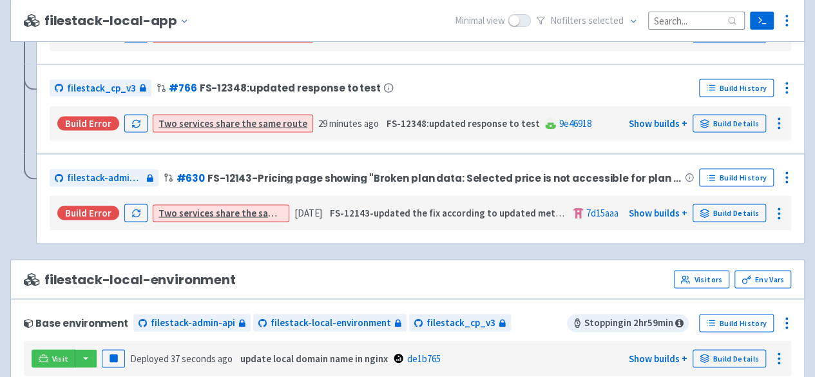
scroll to position [1224, 0]
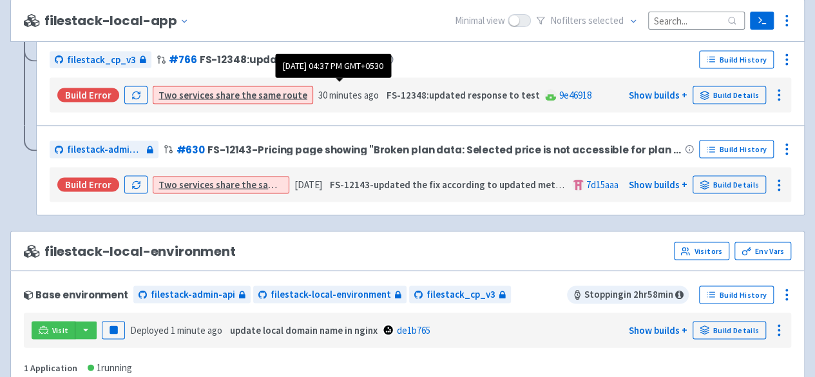
scroll to position [1224, 0]
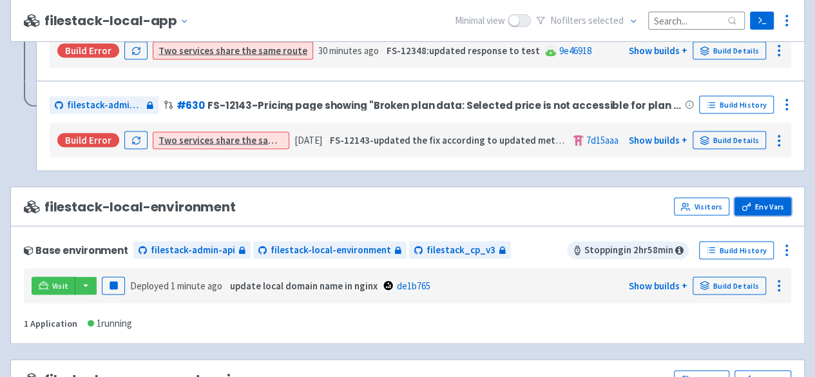
click at [769, 200] on link "Env Vars" at bounding box center [763, 207] width 57 height 18
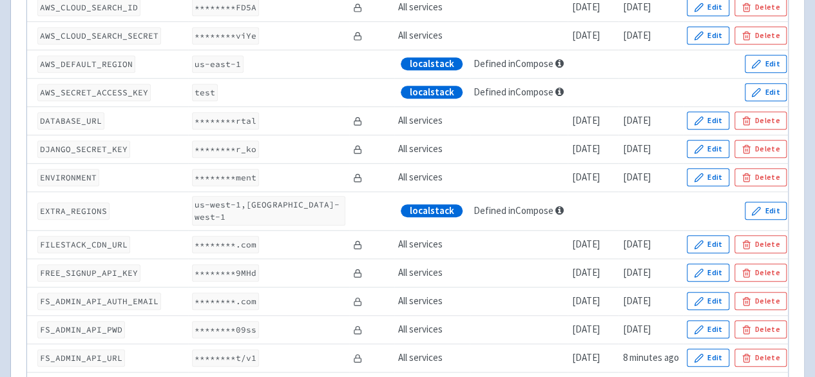
scroll to position [451, 0]
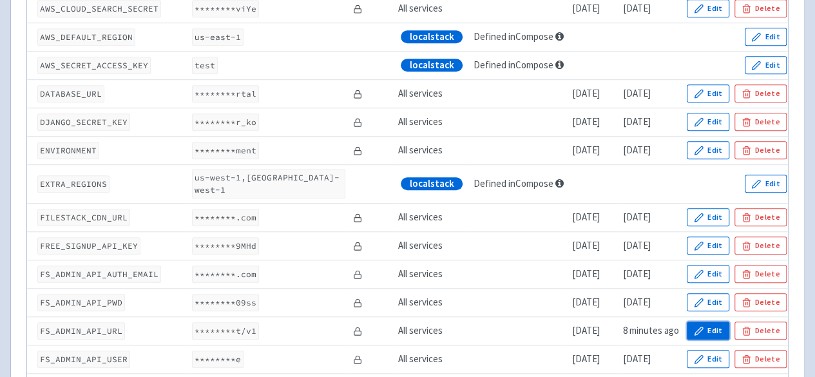
click at [708, 322] on button "Edit" at bounding box center [708, 331] width 43 height 18
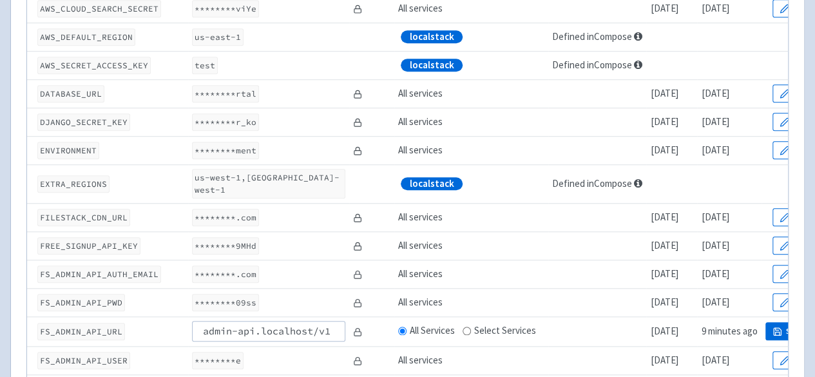
type input "admin-api.localhost/v1"
click at [774, 328] on icon "button" at bounding box center [777, 331] width 7 height 7
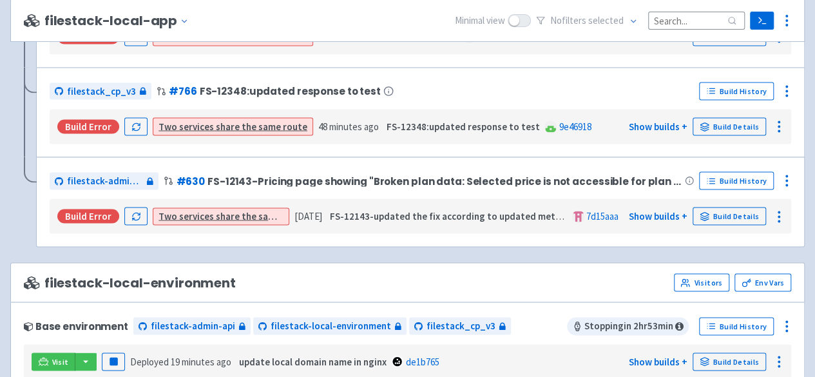
scroll to position [1224, 0]
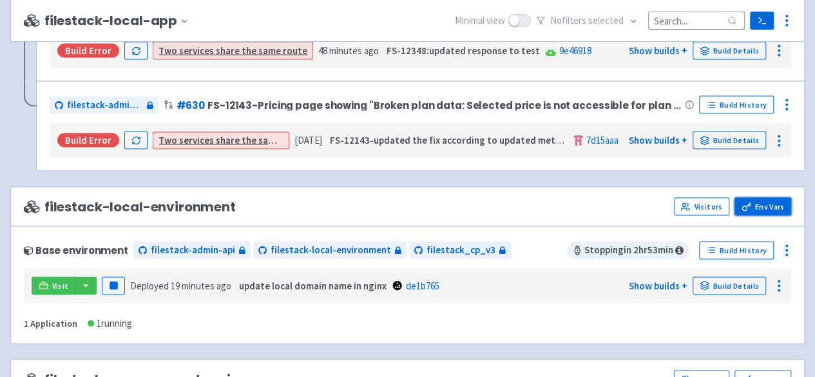
click at [771, 202] on link "Env Vars" at bounding box center [763, 207] width 57 height 18
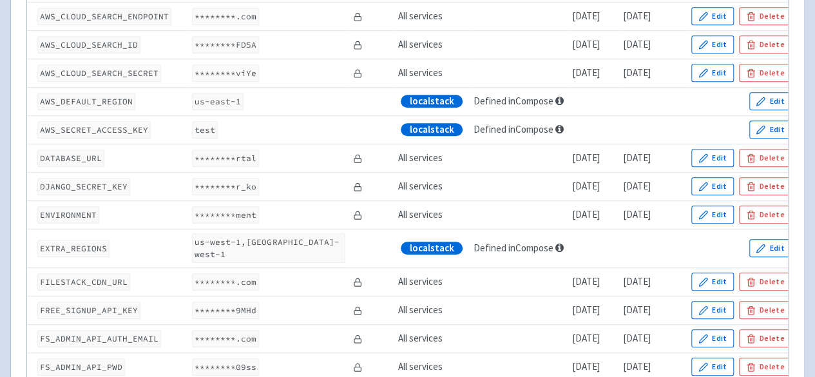
scroll to position [451, 0]
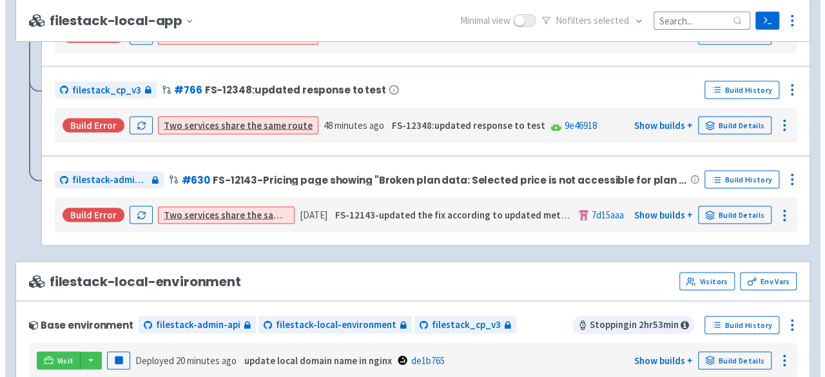
scroll to position [1224, 0]
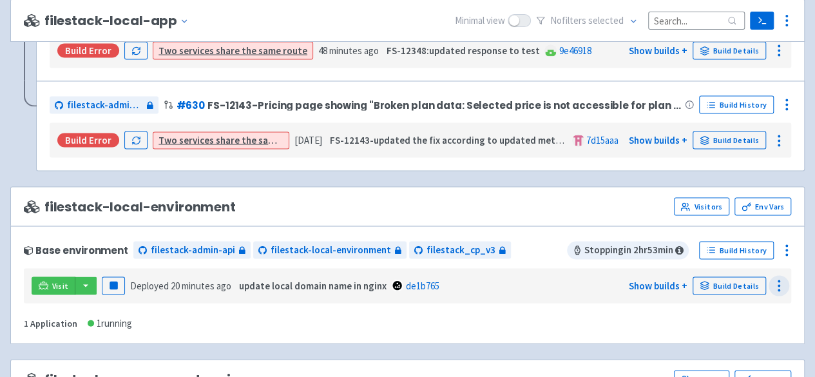
click at [775, 278] on icon at bounding box center [778, 285] width 15 height 15
click at [788, 240] on div at bounding box center [787, 250] width 21 height 21
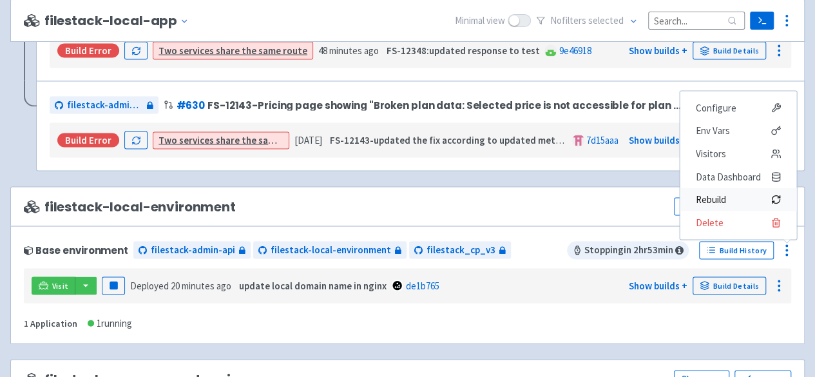
click at [721, 191] on span "Rebuild" at bounding box center [710, 200] width 30 height 18
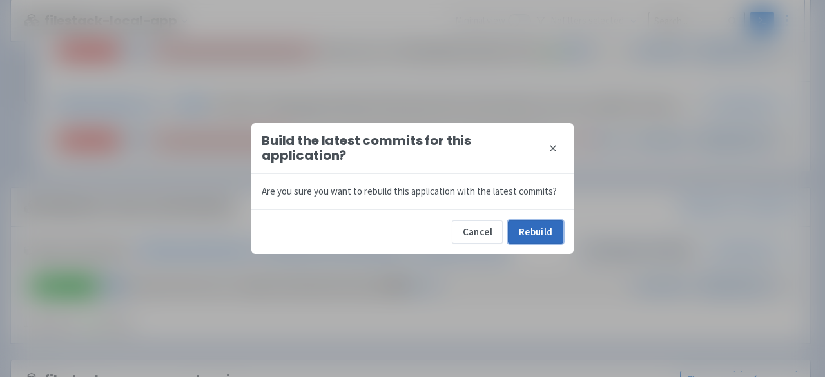
click at [547, 230] on button "Rebuild" at bounding box center [535, 231] width 55 height 23
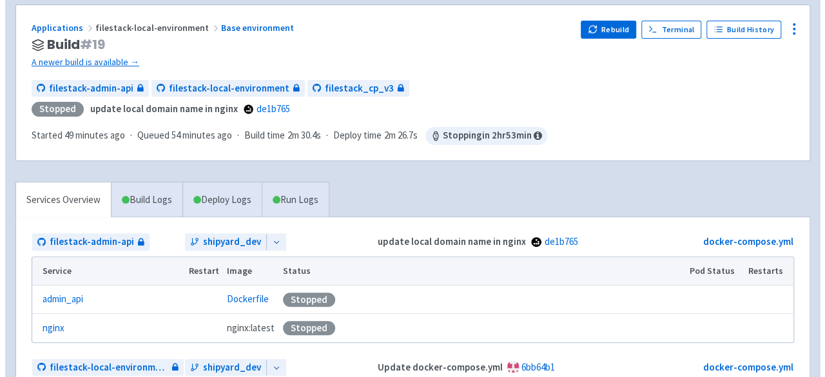
scroll to position [65, 0]
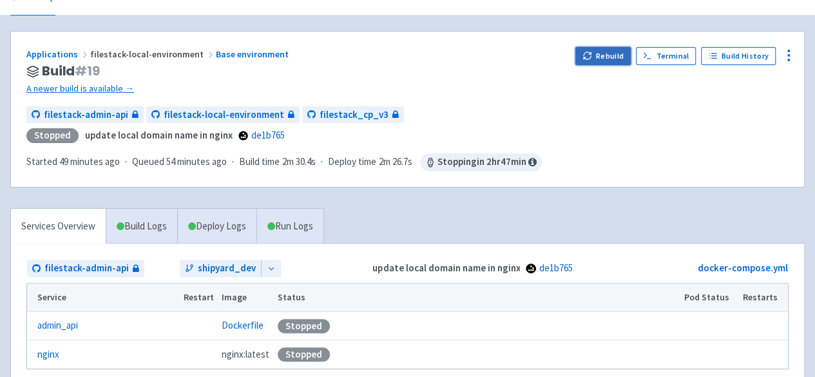
click at [601, 59] on button "Rebuild" at bounding box center [603, 56] width 55 height 18
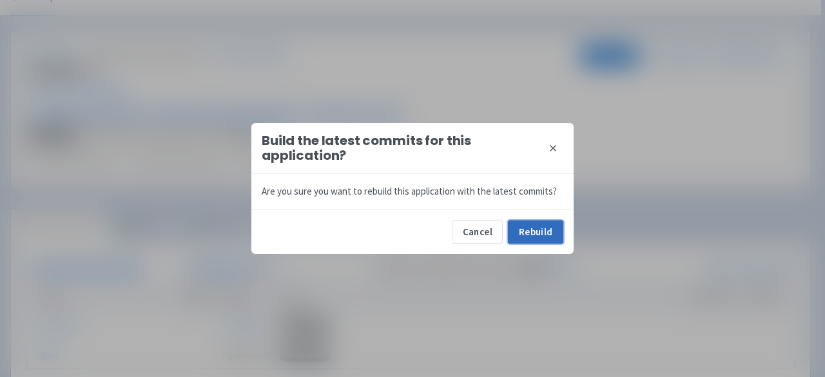
click at [530, 233] on button "Rebuild" at bounding box center [535, 231] width 55 height 23
